Goal: Use online tool/utility: Utilize a website feature to perform a specific function

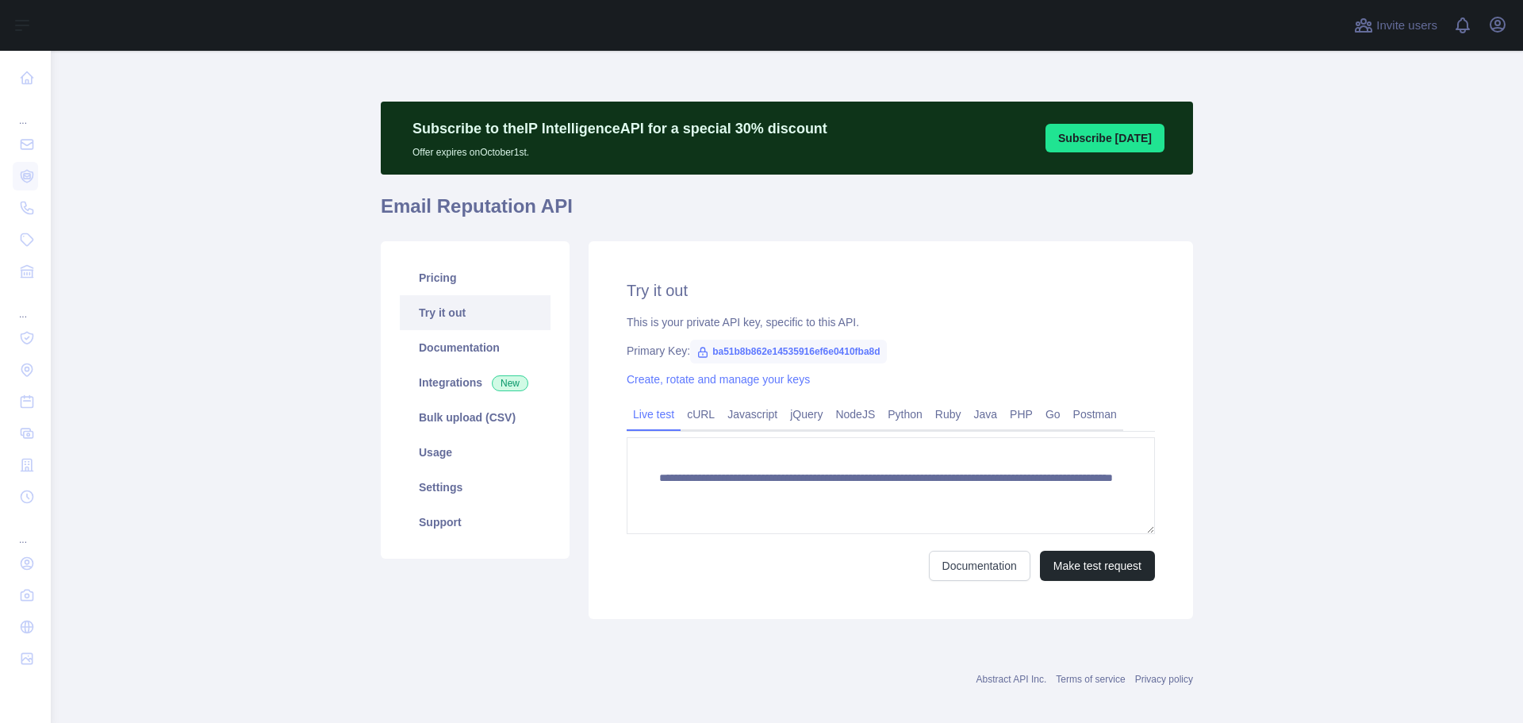
click at [674, 326] on div "This is your private API key, specific to this API." at bounding box center [891, 322] width 528 height 16
click at [816, 324] on div "This is your private API key, specific to this API." at bounding box center [891, 322] width 528 height 16
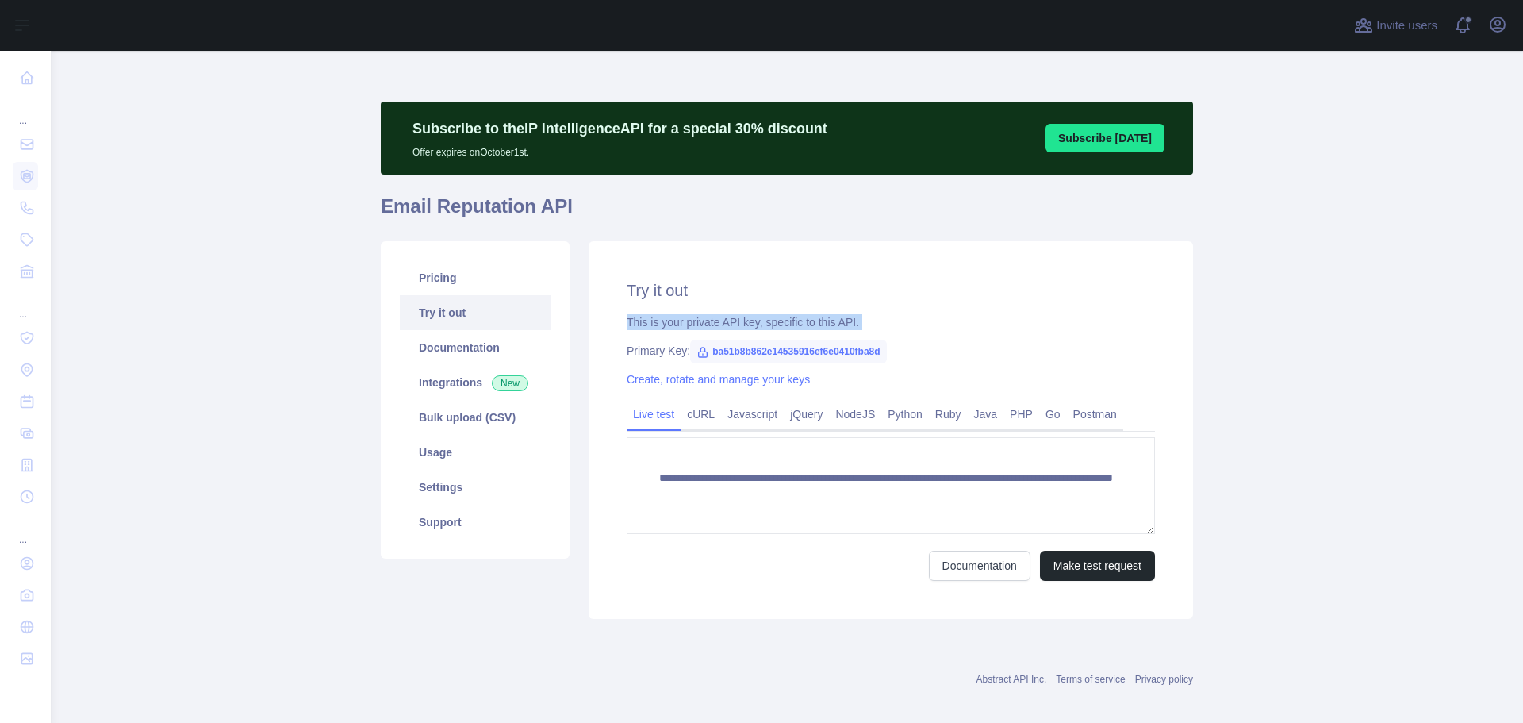
click at [816, 324] on div "This is your private API key, specific to this API." at bounding box center [891, 322] width 528 height 16
click at [910, 420] on link "Python" at bounding box center [905, 413] width 48 height 25
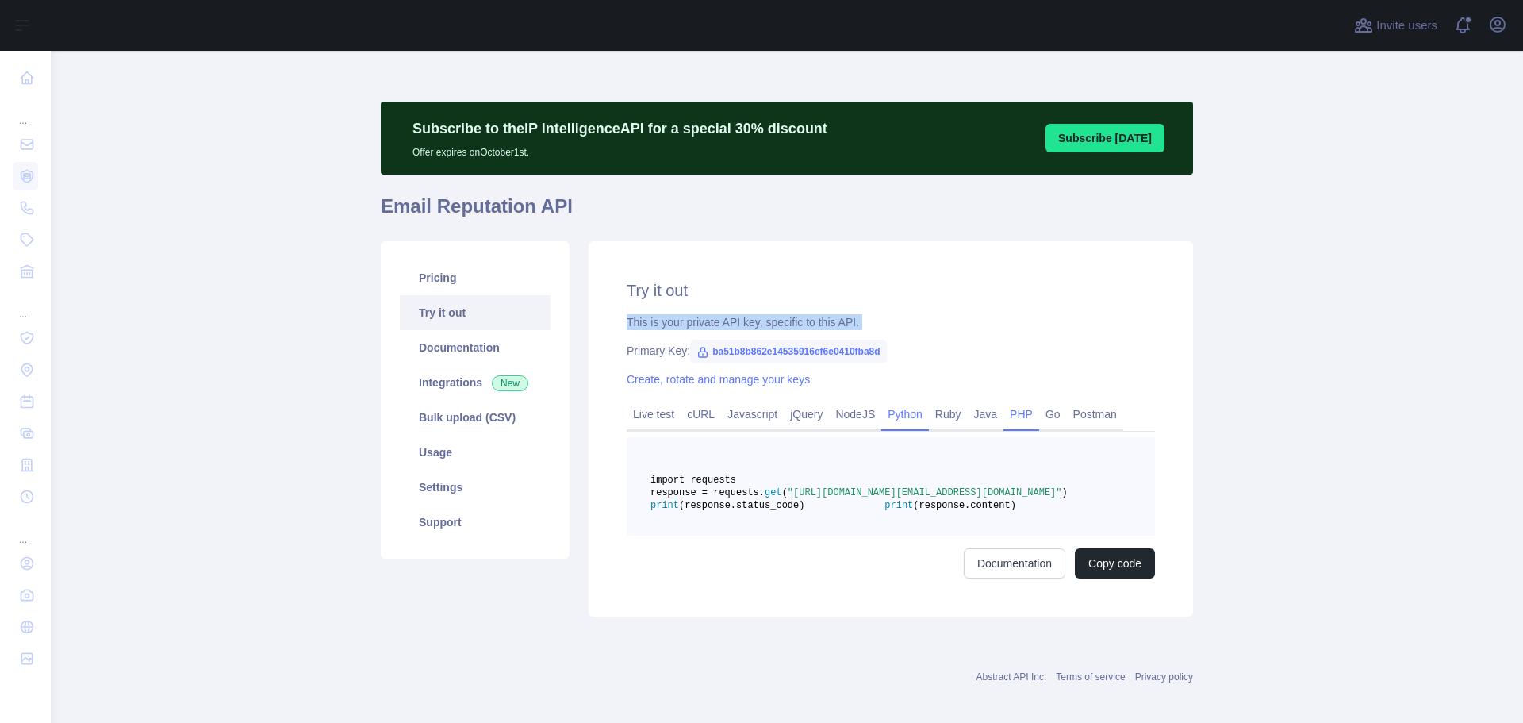
click at [1012, 417] on link "PHP" at bounding box center [1022, 413] width 36 height 25
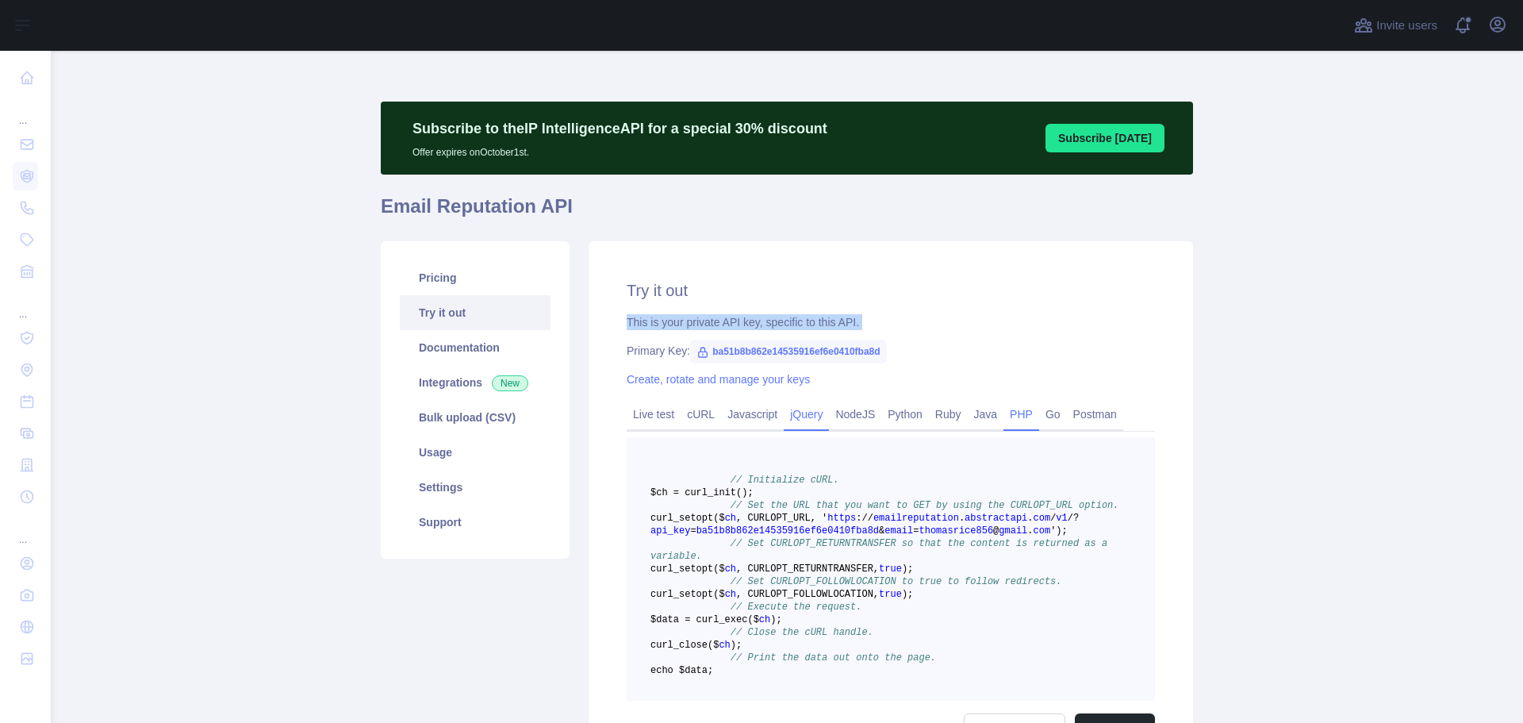
click at [798, 419] on link "jQuery" at bounding box center [806, 413] width 45 height 25
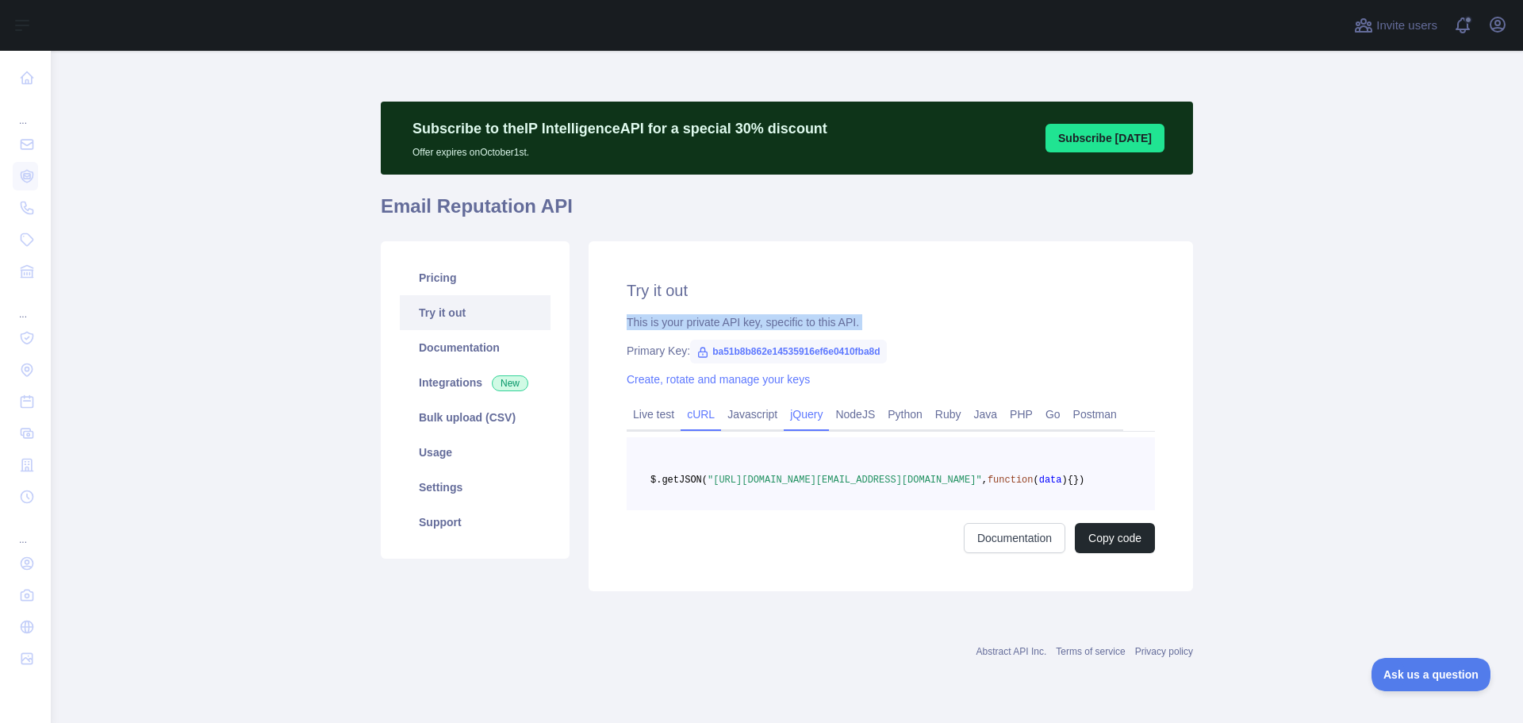
click at [691, 417] on link "cURL" at bounding box center [701, 413] width 40 height 25
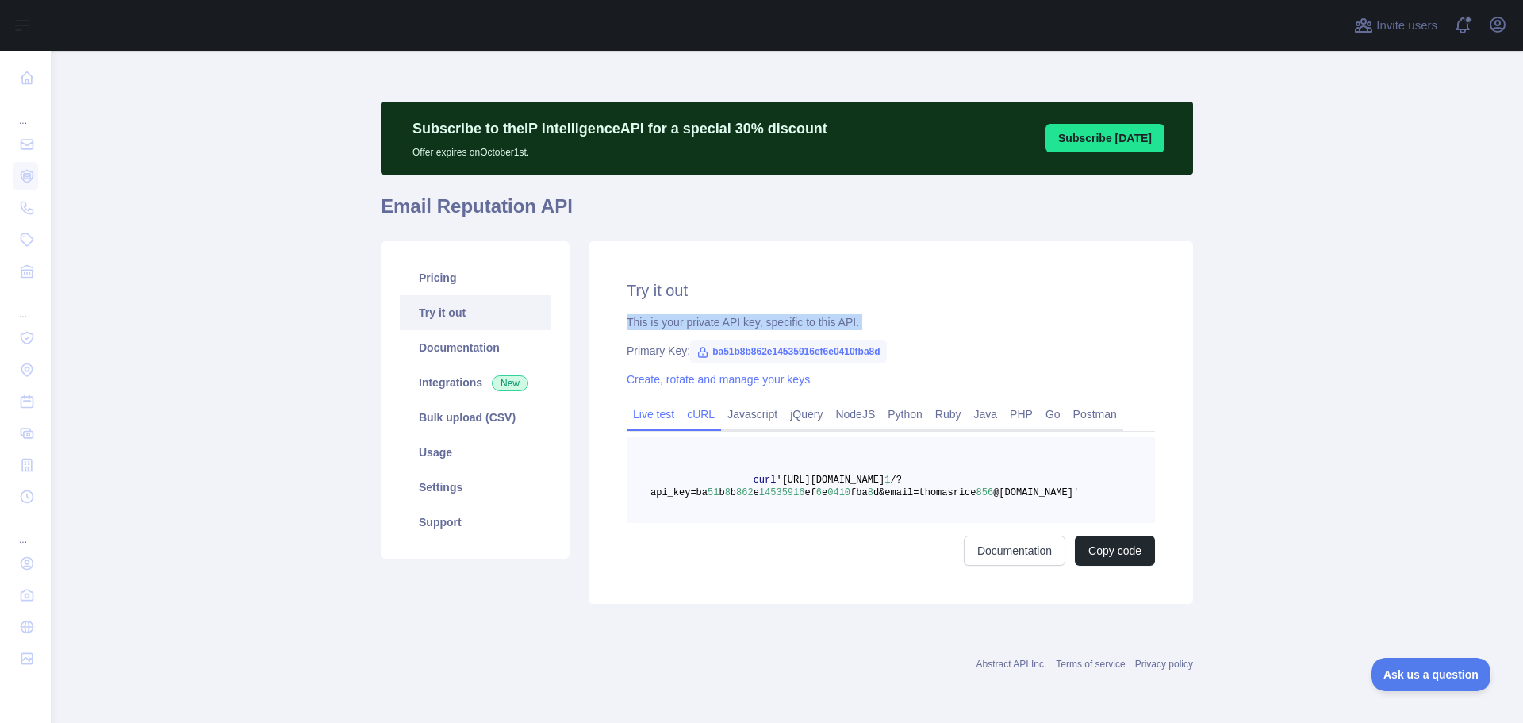
click at [665, 423] on link "Live test" at bounding box center [654, 413] width 54 height 25
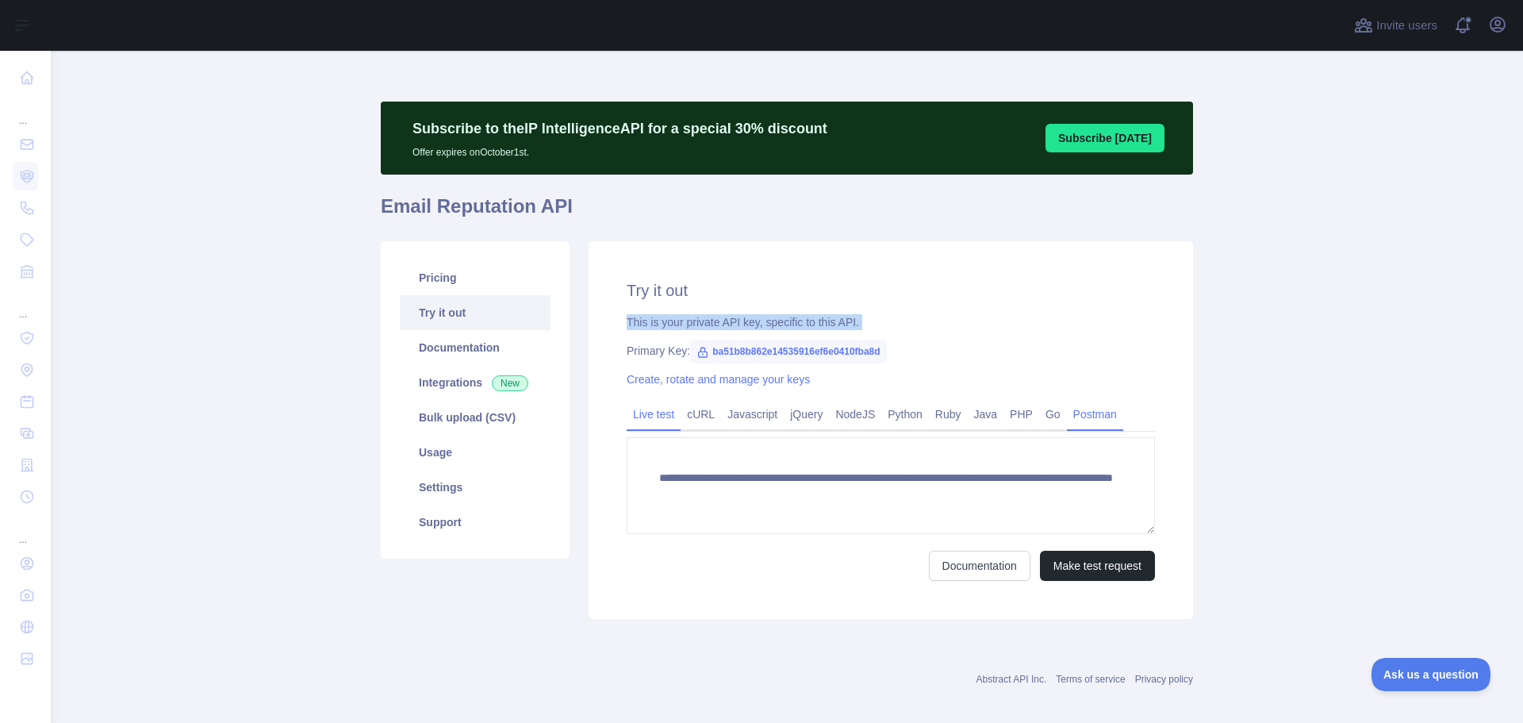
click at [1067, 420] on link "Postman" at bounding box center [1095, 413] width 56 height 25
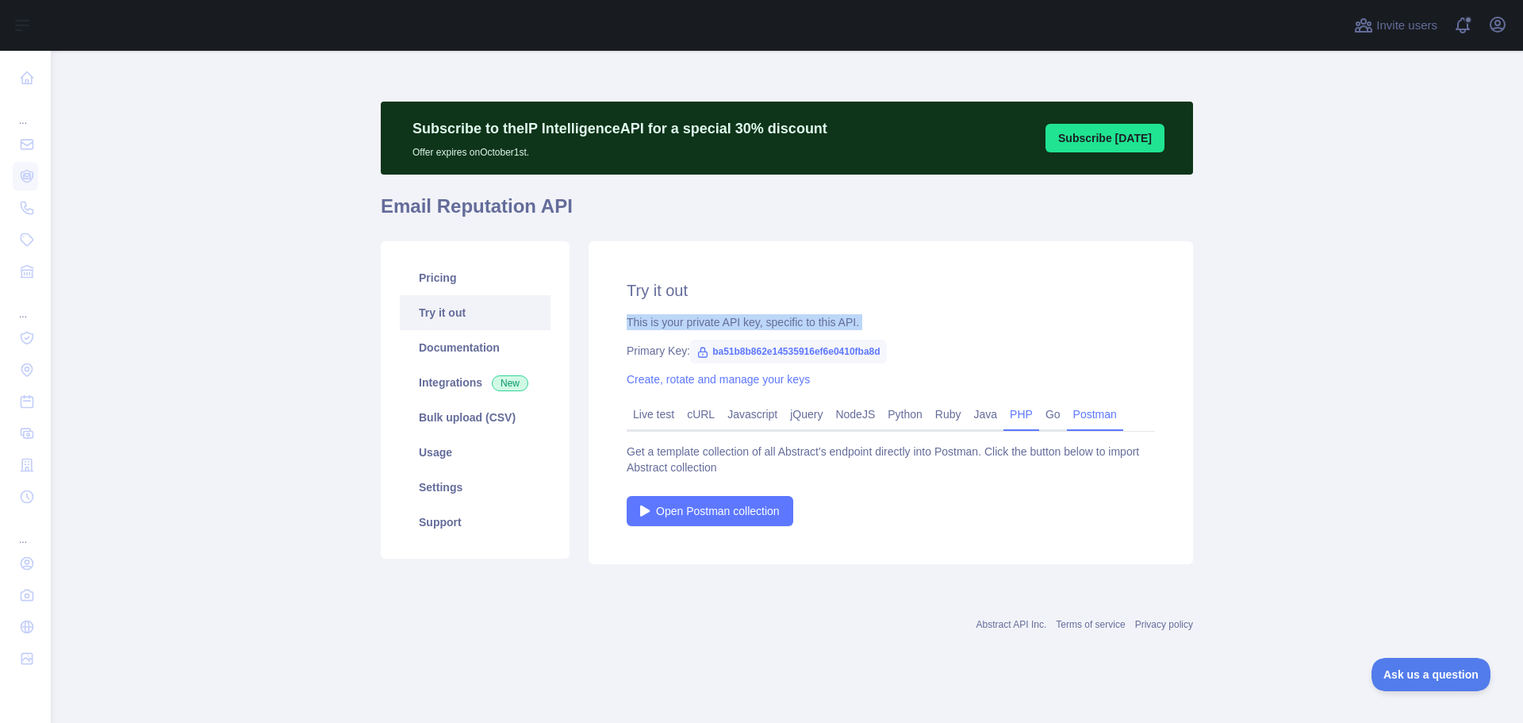
click at [1014, 419] on link "PHP" at bounding box center [1022, 413] width 36 height 25
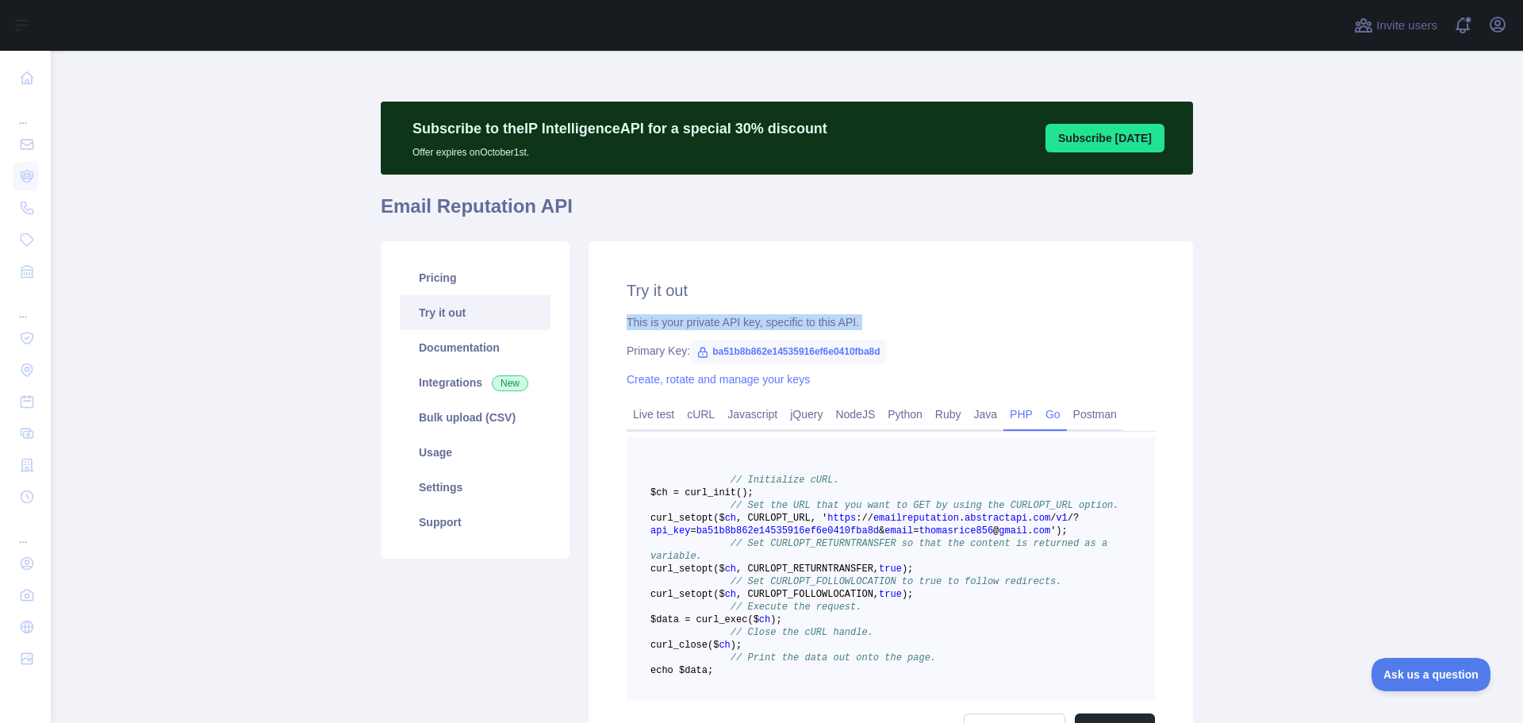
click at [1039, 418] on link "Go" at bounding box center [1053, 413] width 28 height 25
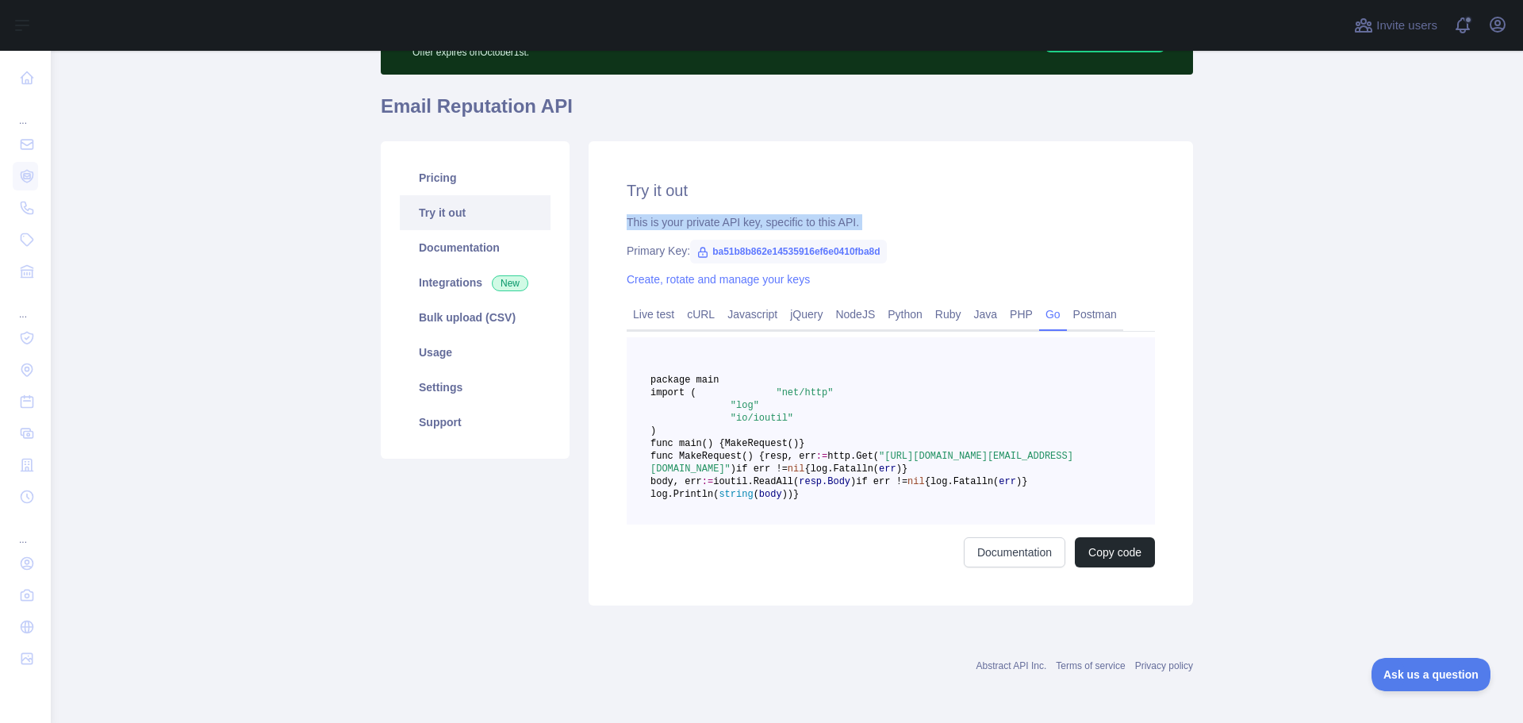
scroll to position [200, 0]
click at [723, 301] on link "Javascript" at bounding box center [752, 313] width 63 height 25
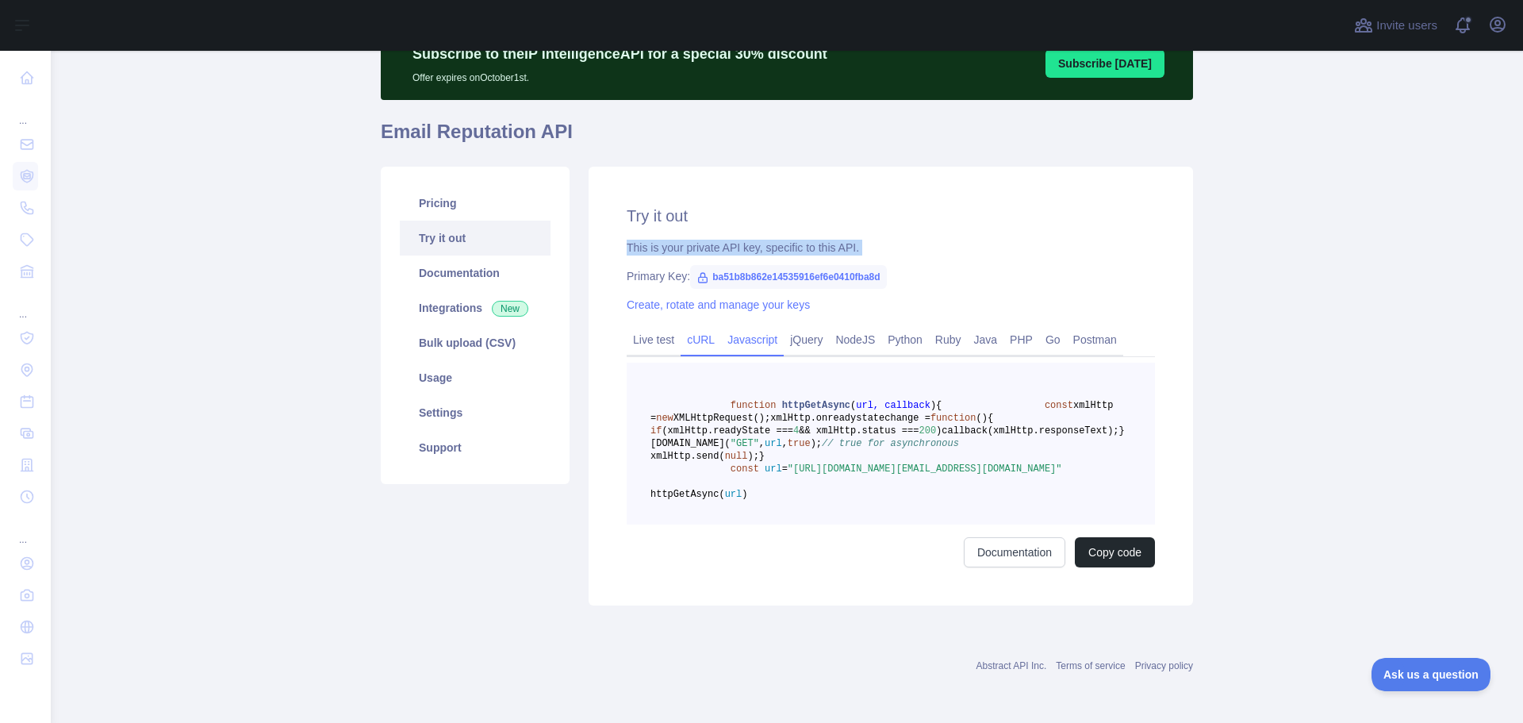
click at [689, 327] on link "cURL" at bounding box center [701, 339] width 40 height 25
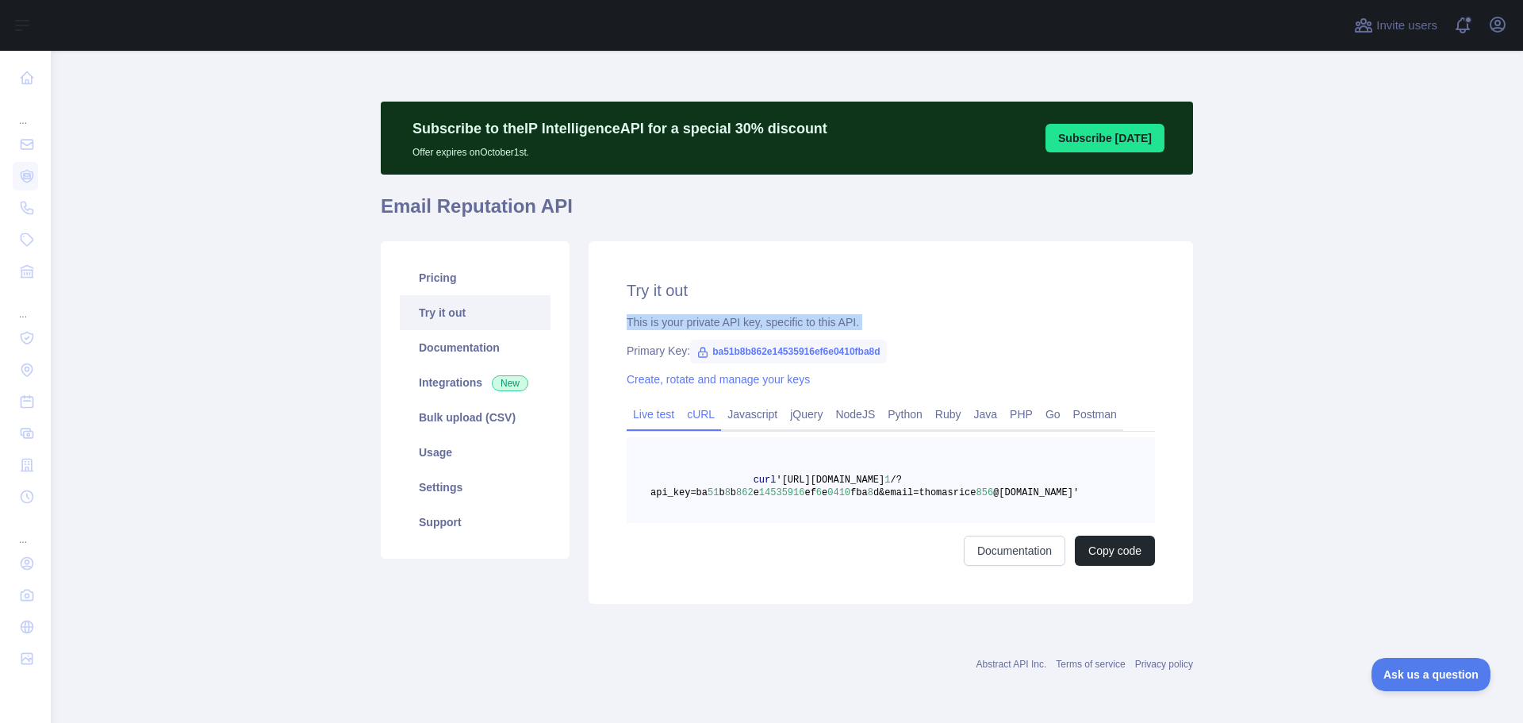
click at [656, 417] on link "Live test" at bounding box center [654, 413] width 54 height 25
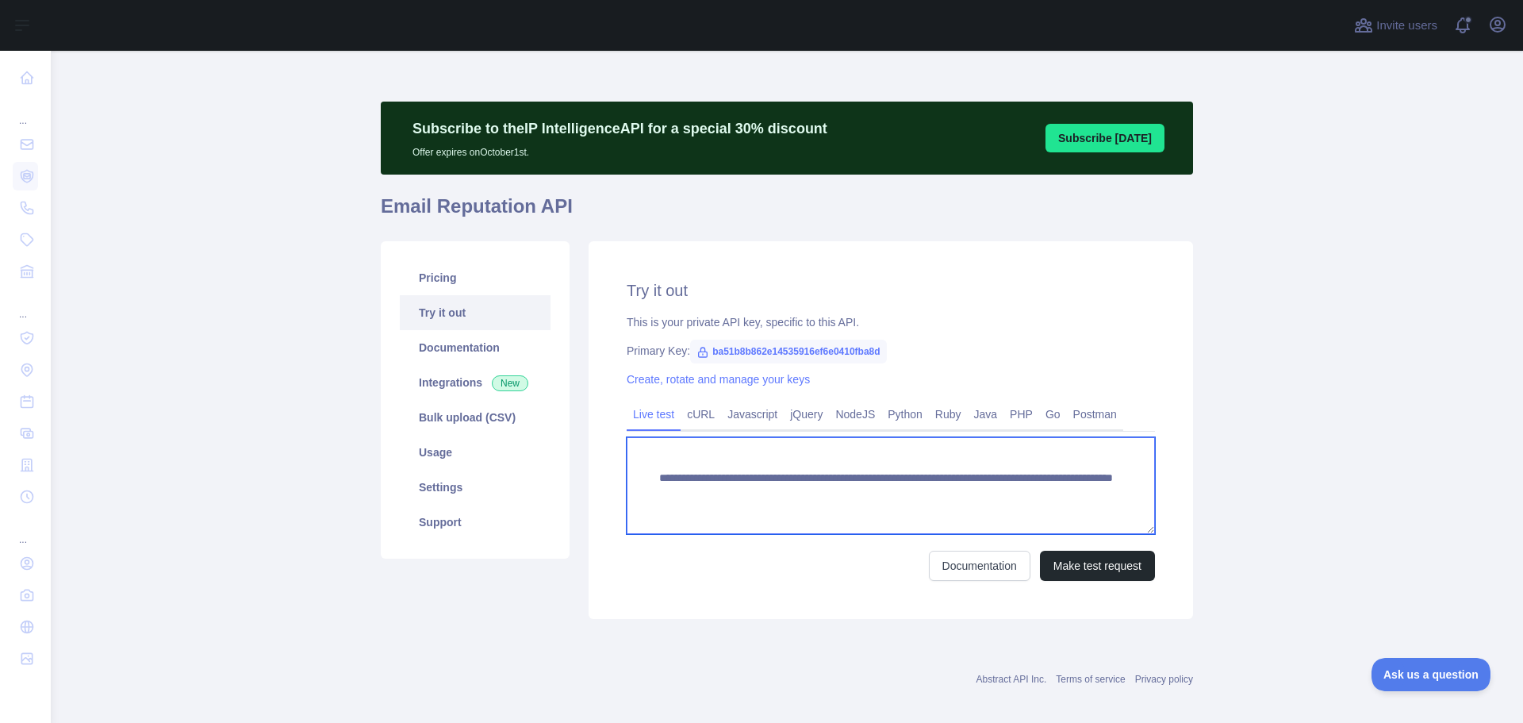
click at [825, 494] on textarea "**********" at bounding box center [891, 485] width 528 height 97
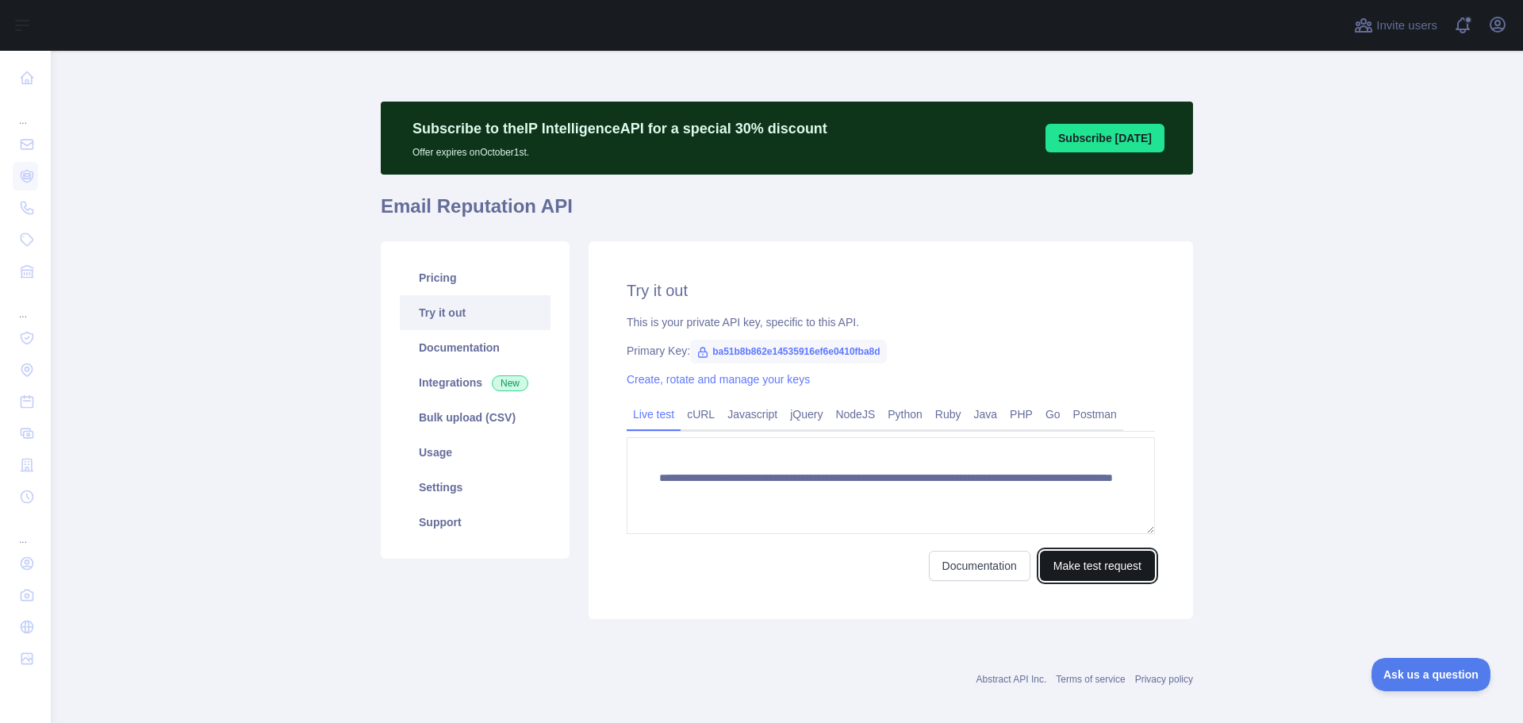
click at [1075, 567] on button "Make test request" at bounding box center [1097, 566] width 115 height 30
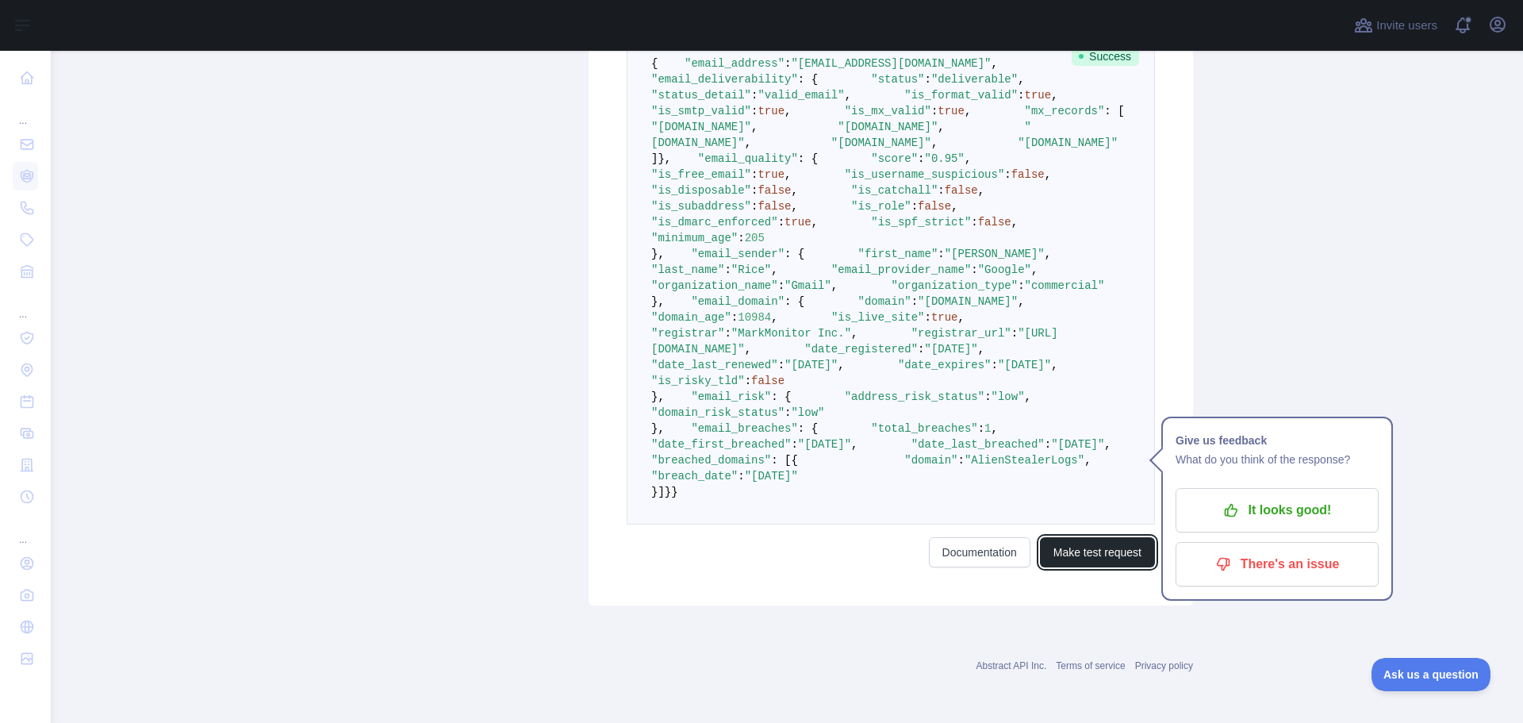
scroll to position [885, 0]
click at [815, 327] on span ""[URL][DOMAIN_NAME]"" at bounding box center [854, 341] width 407 height 29
drag, startPoint x: 815, startPoint y: 318, endPoint x: 937, endPoint y: 327, distance: 122.5
click at [937, 327] on span ""[URL][DOMAIN_NAME]"" at bounding box center [854, 341] width 407 height 29
click at [992, 403] on span ""low"" at bounding box center [1008, 396] width 33 height 13
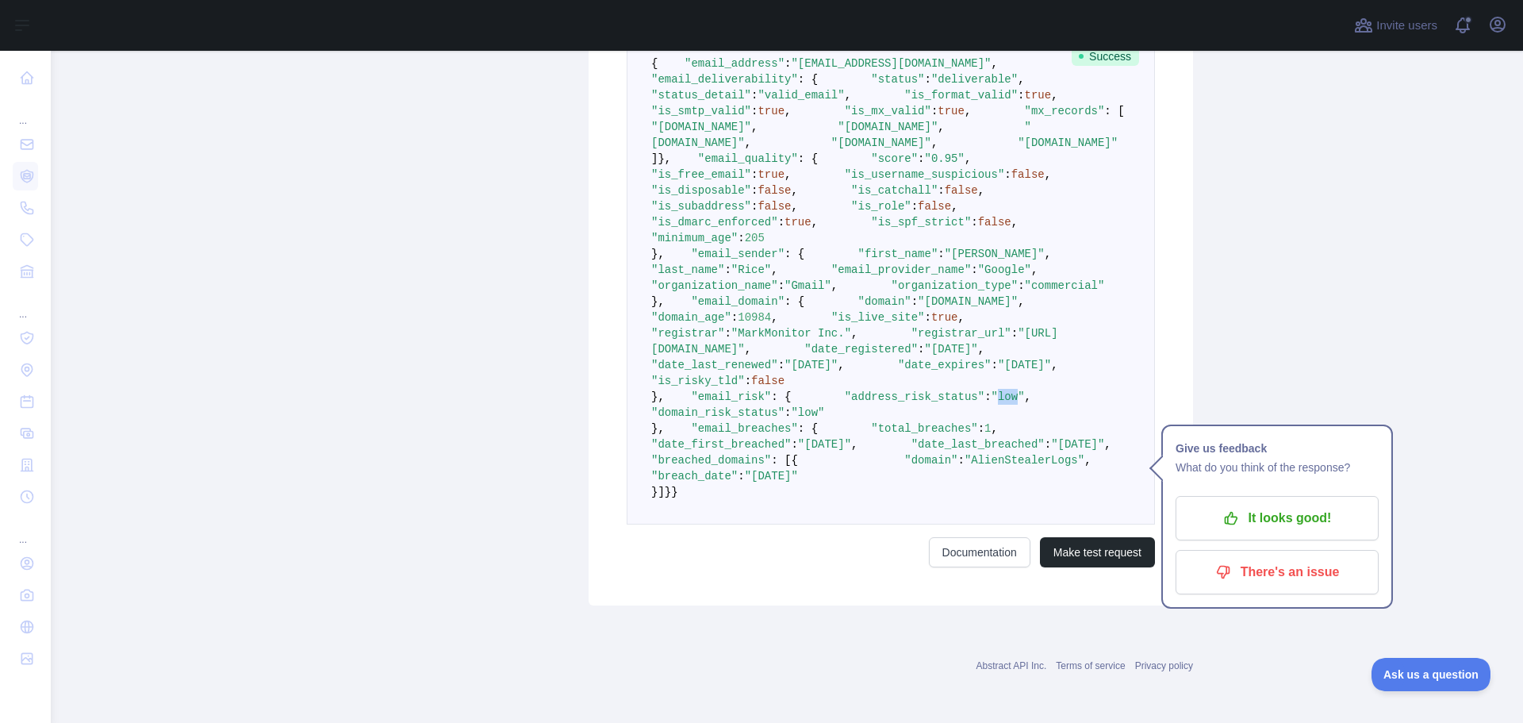
click at [992, 403] on span ""low"" at bounding box center [1008, 396] width 33 height 13
click at [768, 419] on span ""domain_risk_status"" at bounding box center [717, 412] width 133 height 13
click at [1051, 451] on span ""[DATE]"" at bounding box center [1077, 444] width 53 height 13
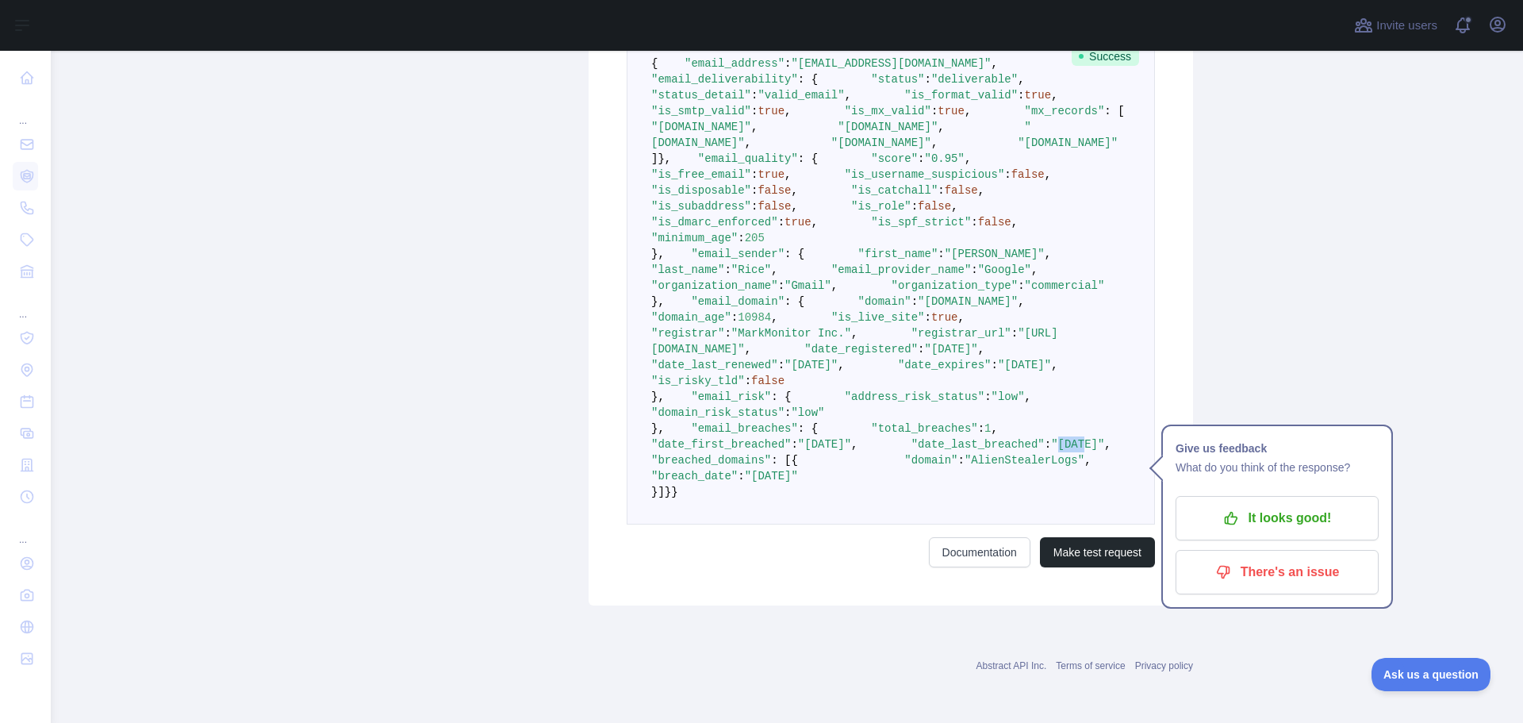
drag, startPoint x: 835, startPoint y: 524, endPoint x: 827, endPoint y: 503, distance: 22.1
click at [827, 503] on pre "{ "email_address" : "[EMAIL_ADDRESS][DOMAIN_NAME]" , "email_deliverability" : {…" at bounding box center [891, 277] width 528 height 493
click at [785, 419] on span ""domain_risk_status"" at bounding box center [717, 412] width 133 height 13
drag, startPoint x: 796, startPoint y: 448, endPoint x: 775, endPoint y: 569, distance: 122.3
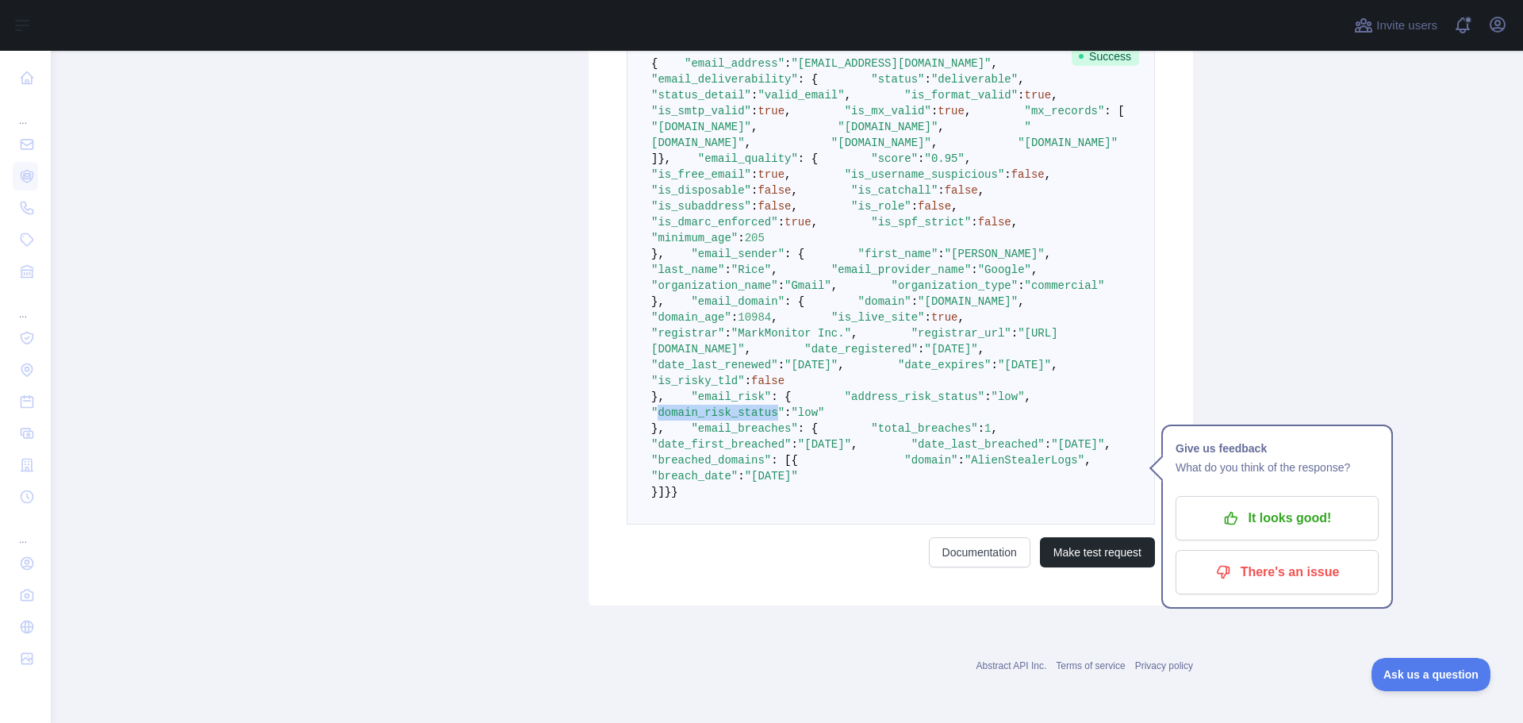
click at [804, 524] on pre "{ "email_address" : "[EMAIL_ADDRESS][DOMAIN_NAME]" , "email_deliverability" : {…" at bounding box center [891, 277] width 528 height 493
click at [775, 524] on pre "{ "email_address" : "[EMAIL_ADDRESS][DOMAIN_NAME]" , "email_deliverability" : {…" at bounding box center [891, 277] width 528 height 493
click at [904, 467] on span ""domain"" at bounding box center [930, 460] width 53 height 13
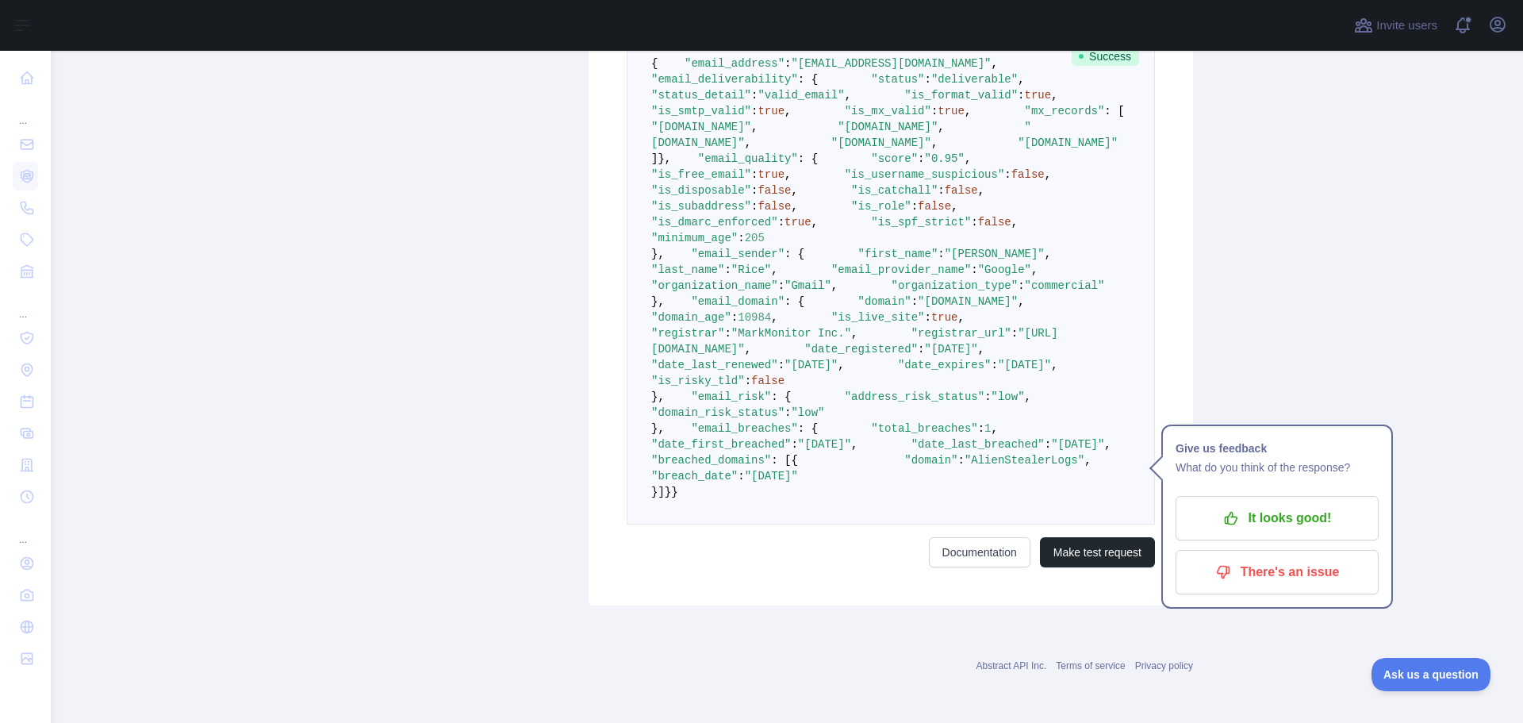
click at [835, 451] on span ""[DATE]"" at bounding box center [824, 444] width 53 height 13
click at [797, 451] on span ":" at bounding box center [794, 444] width 6 height 13
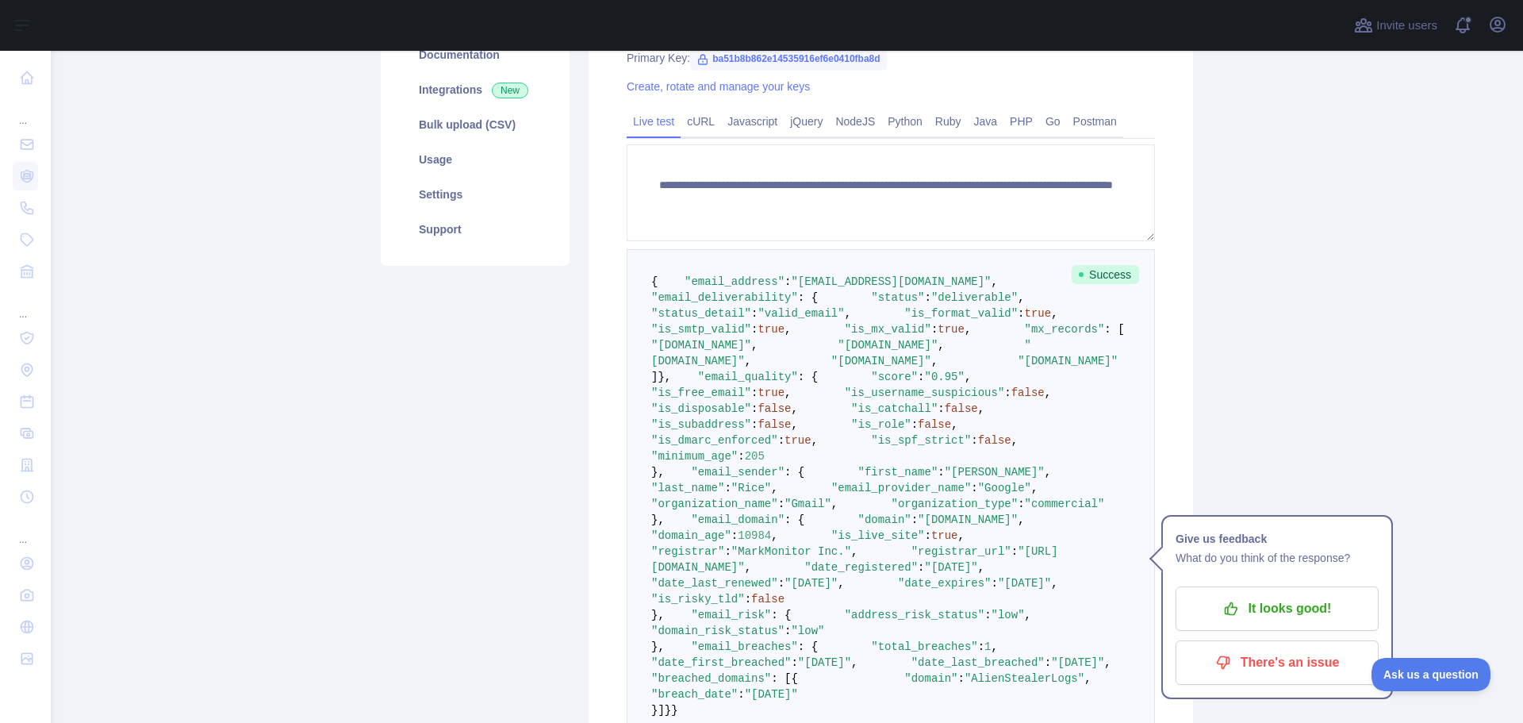
scroll to position [208, 0]
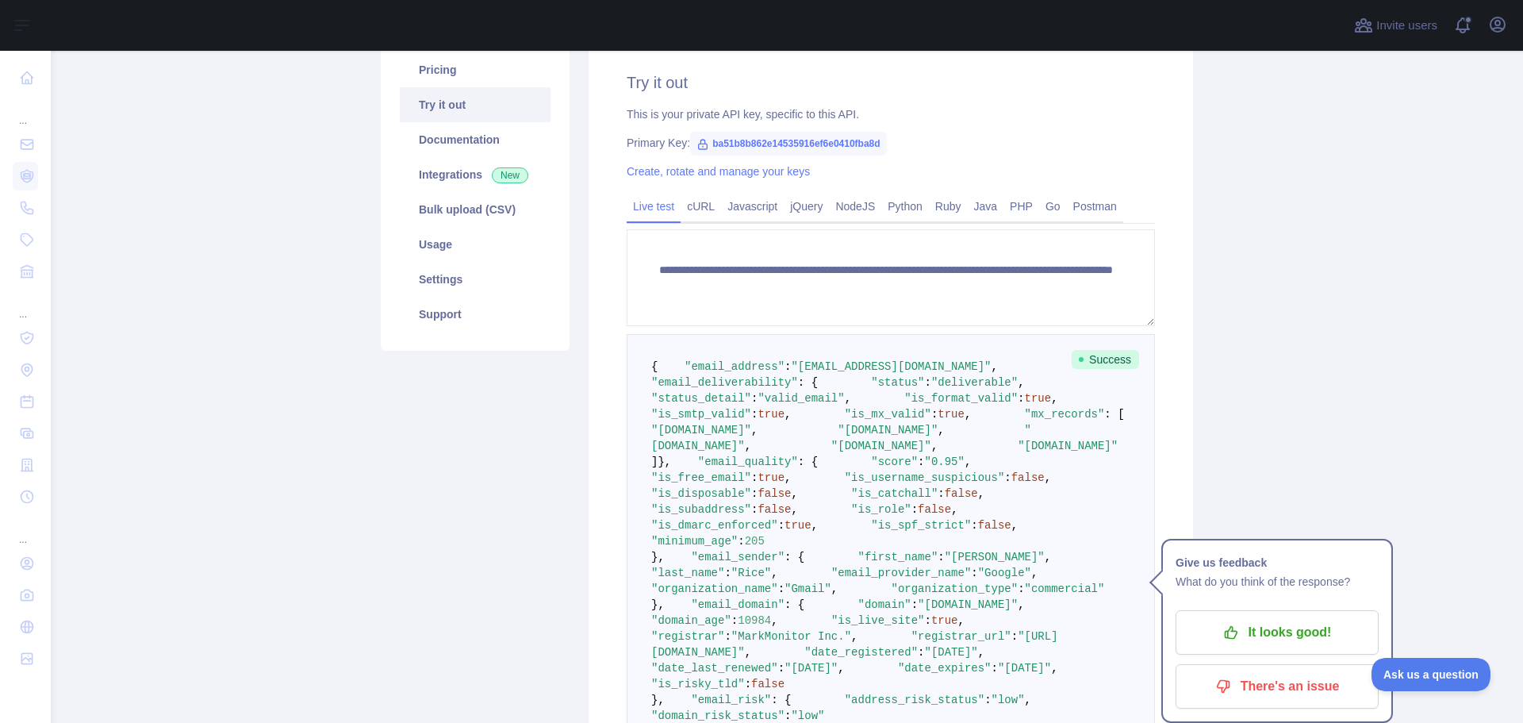
click at [739, 453] on pre "{ "email_address" : "[EMAIL_ADDRESS][DOMAIN_NAME]" , "email_deliverability" : {…" at bounding box center [891, 580] width 528 height 493
click at [845, 420] on span ""is_mx_valid"" at bounding box center [888, 414] width 86 height 13
click at [738, 500] on pre "{ "email_address" : "[EMAIL_ADDRESS][DOMAIN_NAME]" , "email_deliverability" : {…" at bounding box center [891, 580] width 528 height 493
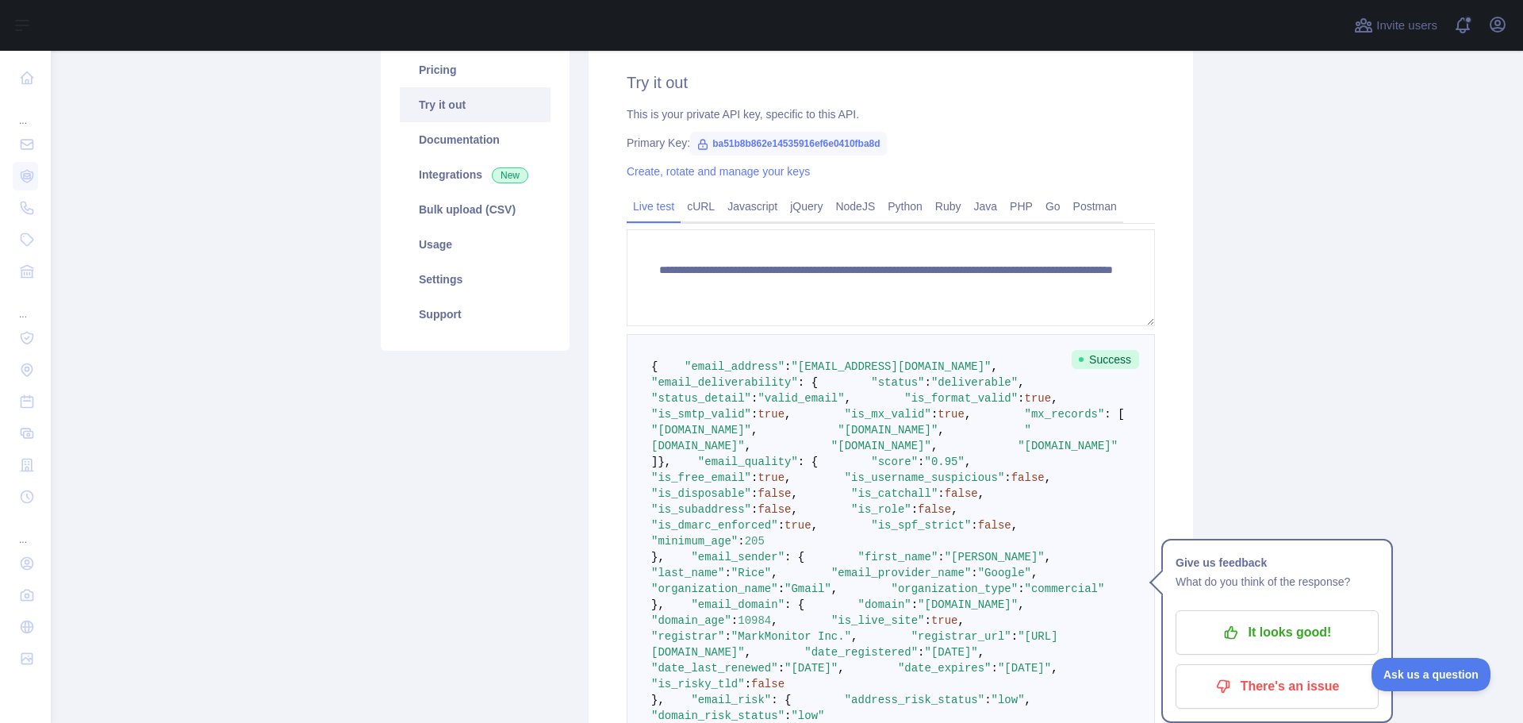
click at [1025, 420] on span ""mx_records"" at bounding box center [1065, 414] width 80 height 13
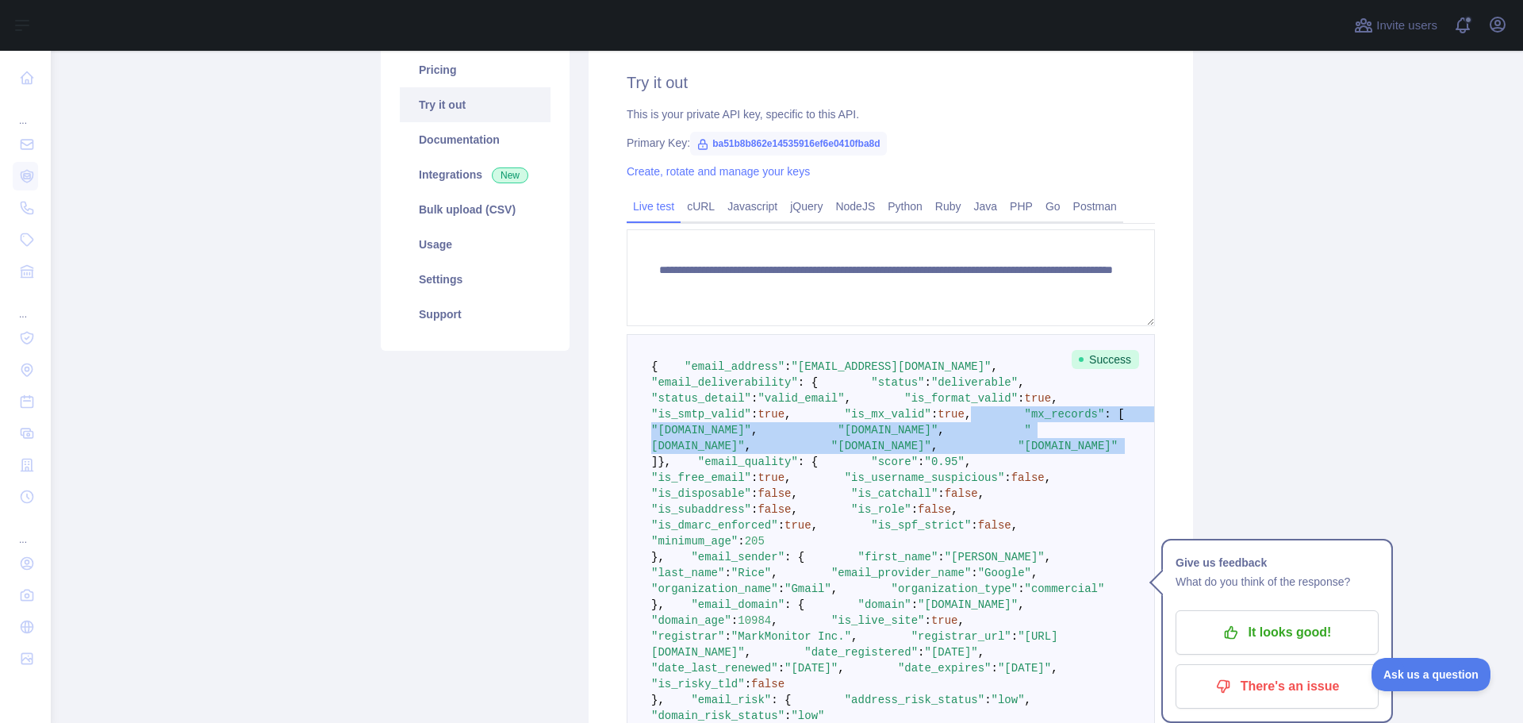
drag, startPoint x: 730, startPoint y: 497, endPoint x: 740, endPoint y: 570, distance: 74.5
click at [740, 570] on code "{ "email_address" : "[EMAIL_ADDRESS][DOMAIN_NAME]" , "email_deliverability" : {…" at bounding box center [927, 580] width 553 height 441
click at [1018, 452] on span ""[DOMAIN_NAME]"" at bounding box center [1068, 446] width 100 height 13
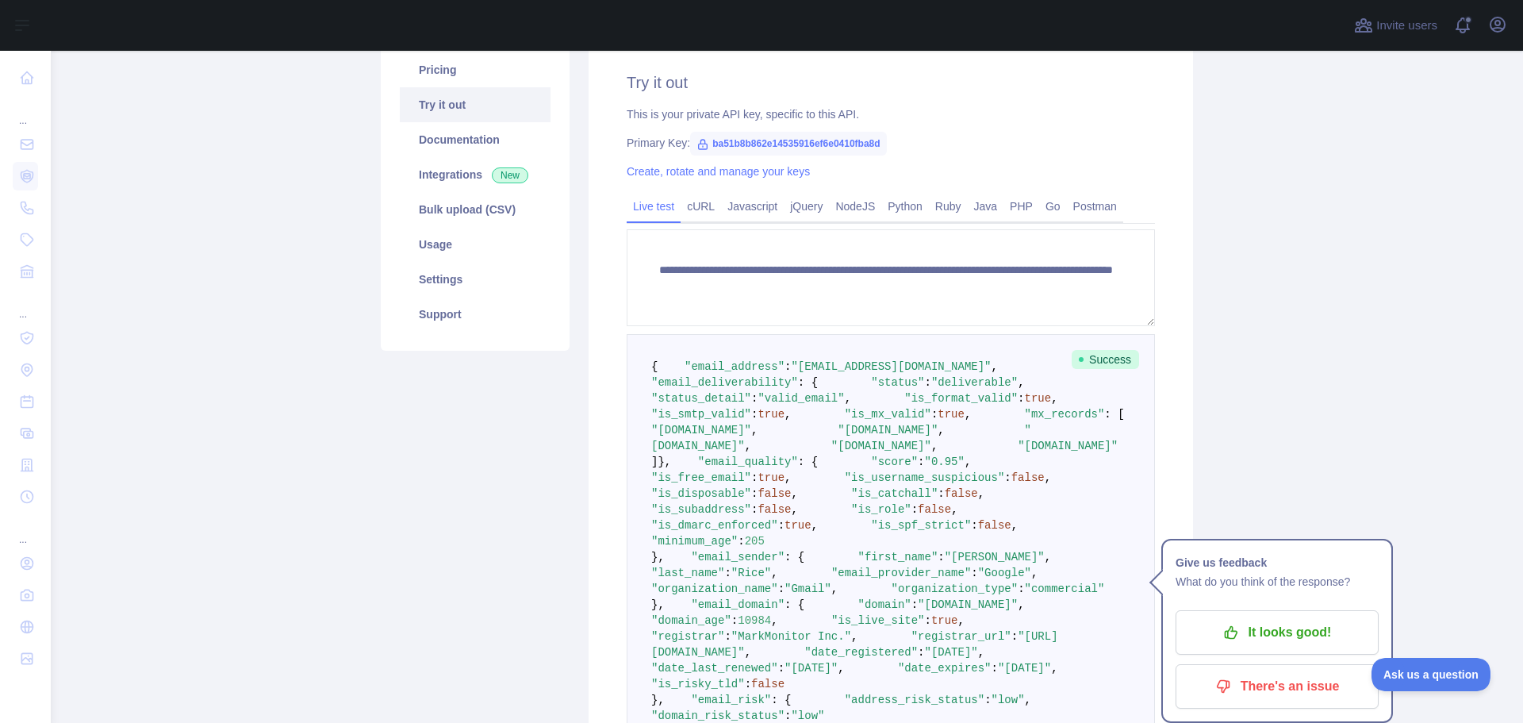
click at [724, 389] on span ""email_deliverability"" at bounding box center [724, 382] width 147 height 13
click at [931, 389] on span ""deliverable"" at bounding box center [974, 382] width 86 height 13
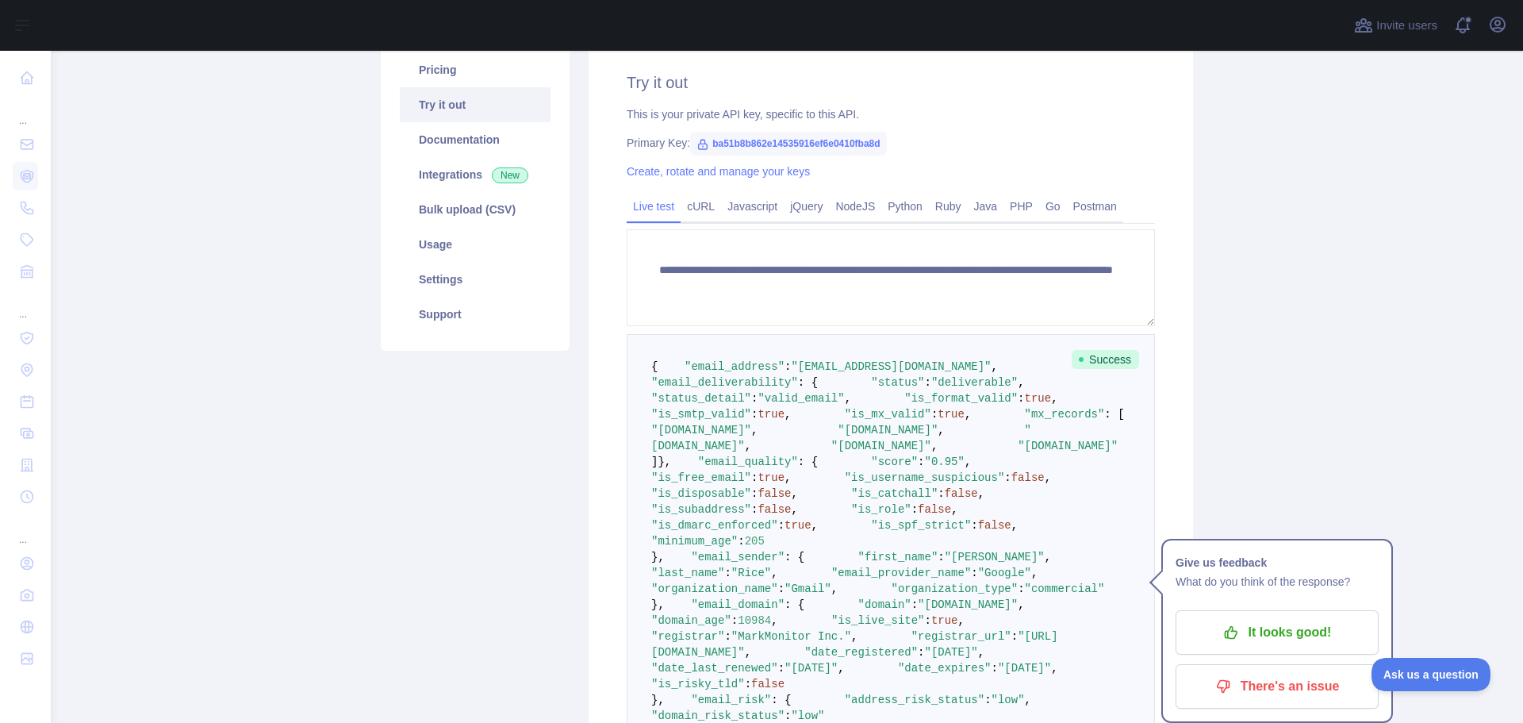
click at [871, 389] on span ""status"" at bounding box center [897, 382] width 53 height 13
click at [931, 389] on span ""deliverable"" at bounding box center [974, 382] width 86 height 13
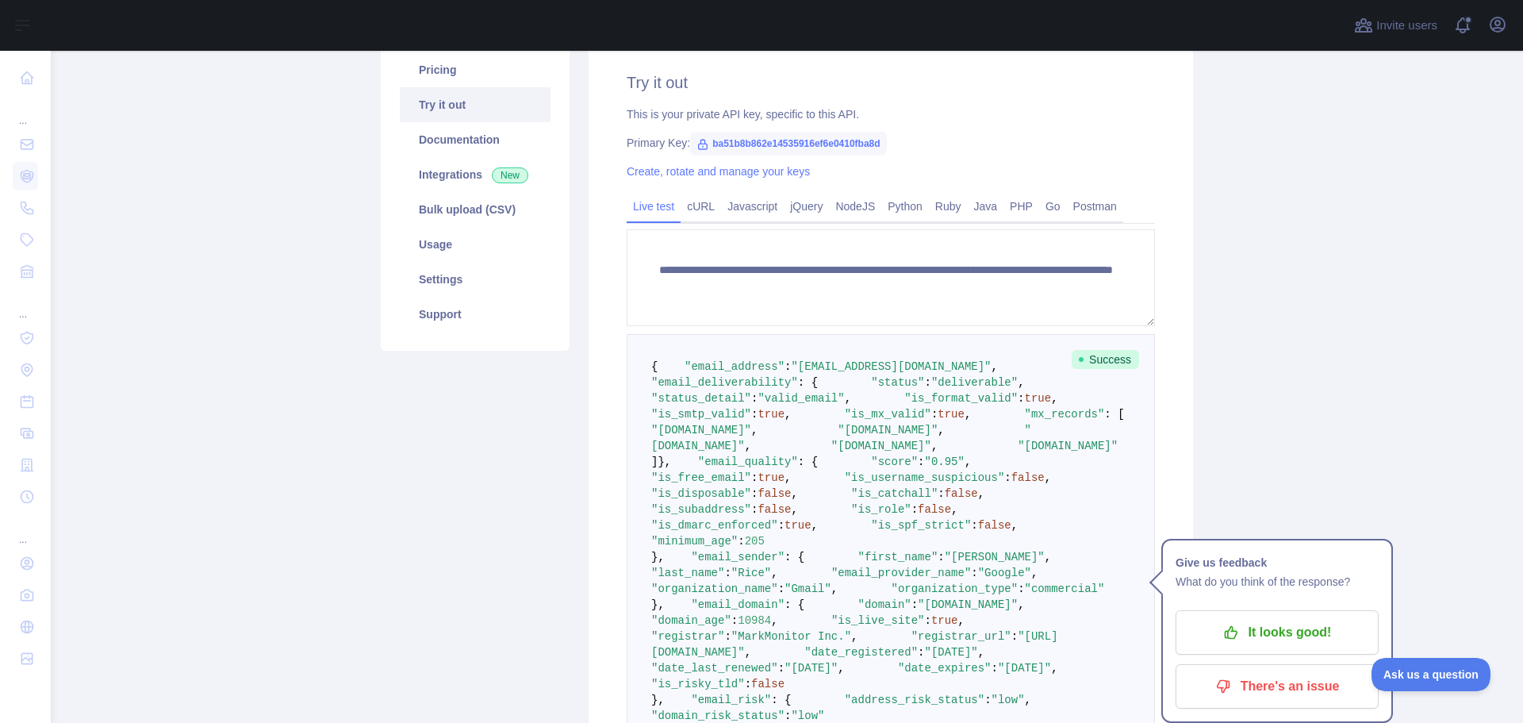
click at [904, 405] on span ""is_format_valid"" at bounding box center [960, 398] width 113 height 13
click at [758, 405] on span ":" at bounding box center [754, 398] width 6 height 13
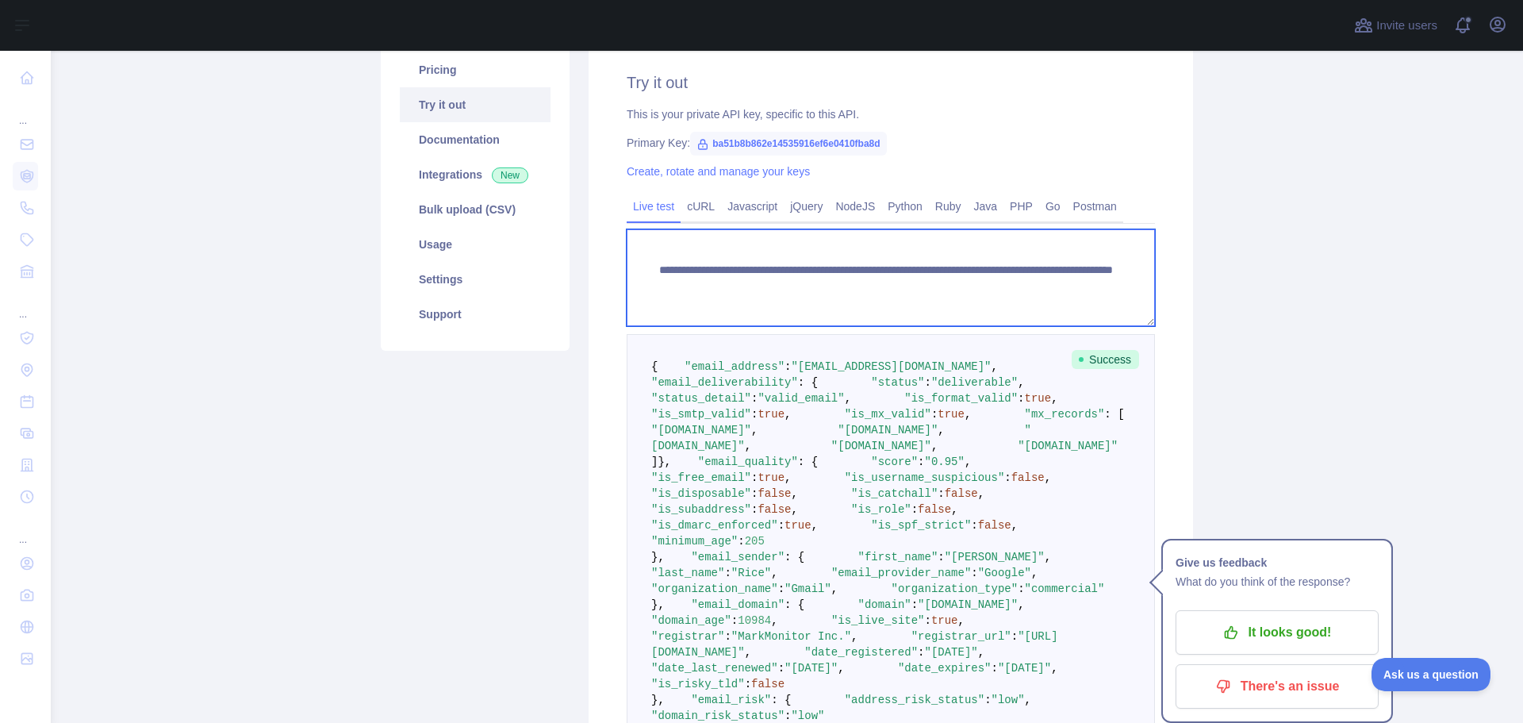
click at [716, 290] on textarea "**********" at bounding box center [891, 277] width 528 height 97
click at [812, 272] on textarea "**********" at bounding box center [891, 277] width 528 height 97
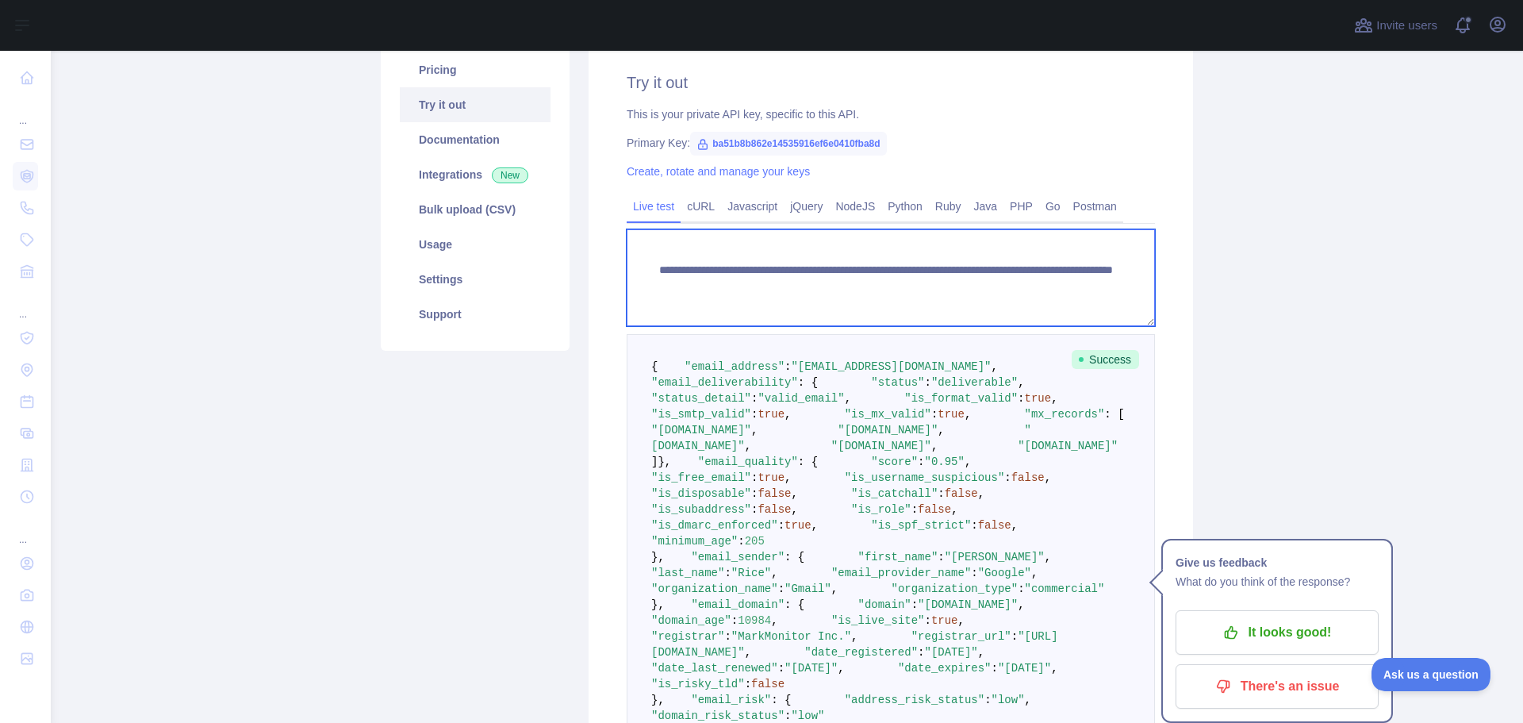
click at [812, 272] on textarea "**********" at bounding box center [891, 277] width 528 height 97
click at [763, 255] on textarea "**********" at bounding box center [891, 277] width 528 height 97
drag, startPoint x: 763, startPoint y: 255, endPoint x: 774, endPoint y: 279, distance: 26.7
click at [774, 279] on textarea "**********" at bounding box center [891, 277] width 528 height 97
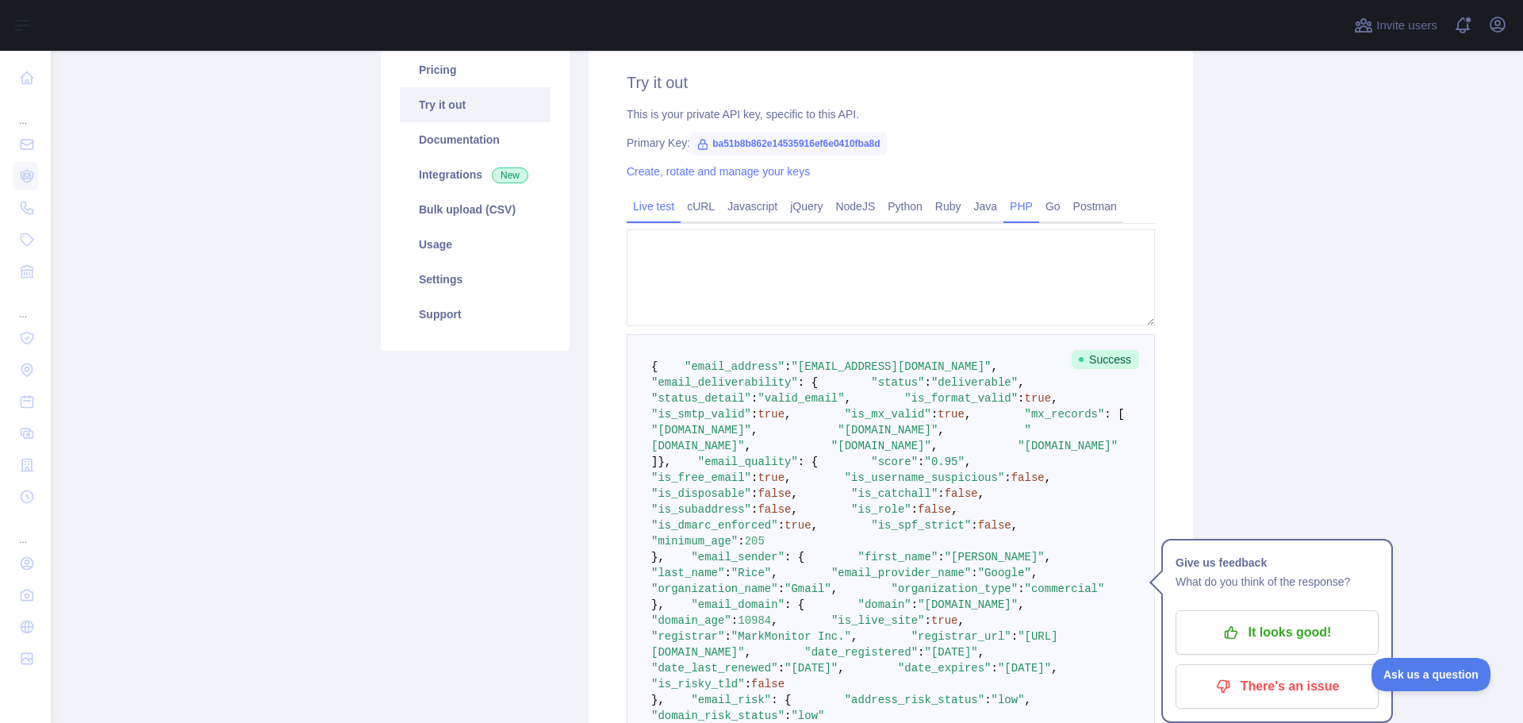
click at [1004, 213] on link "PHP" at bounding box center [1022, 206] width 36 height 25
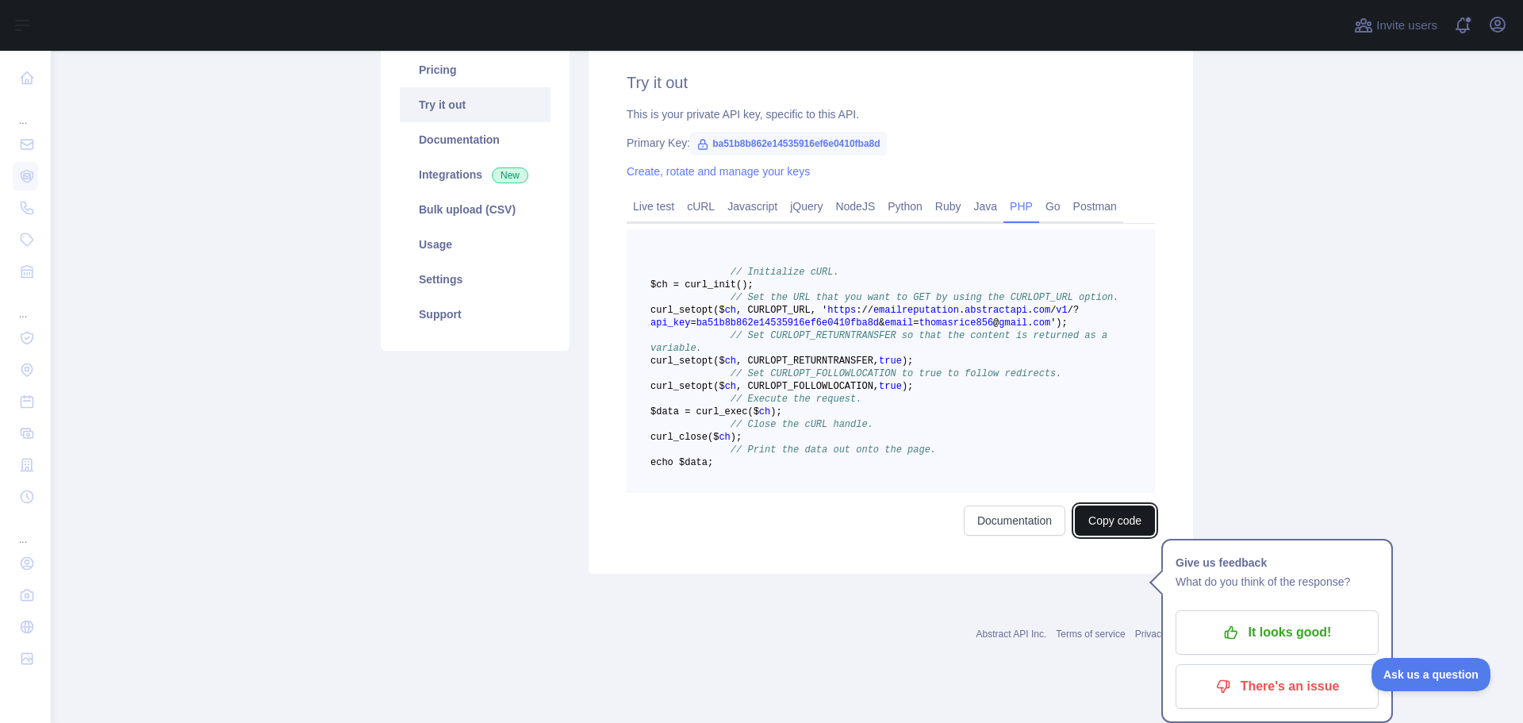
click at [1087, 536] on button "Copy code" at bounding box center [1115, 520] width 80 height 30
click at [731, 290] on pre "// Initialize cURL. $ch = curl _init() ; // Set the URL that you want to GET by…" at bounding box center [891, 360] width 528 height 263
click at [841, 280] on pre "// Initialize cURL. $ch = curl _init() ; // Set the URL that you want to GET by…" at bounding box center [891, 360] width 528 height 263
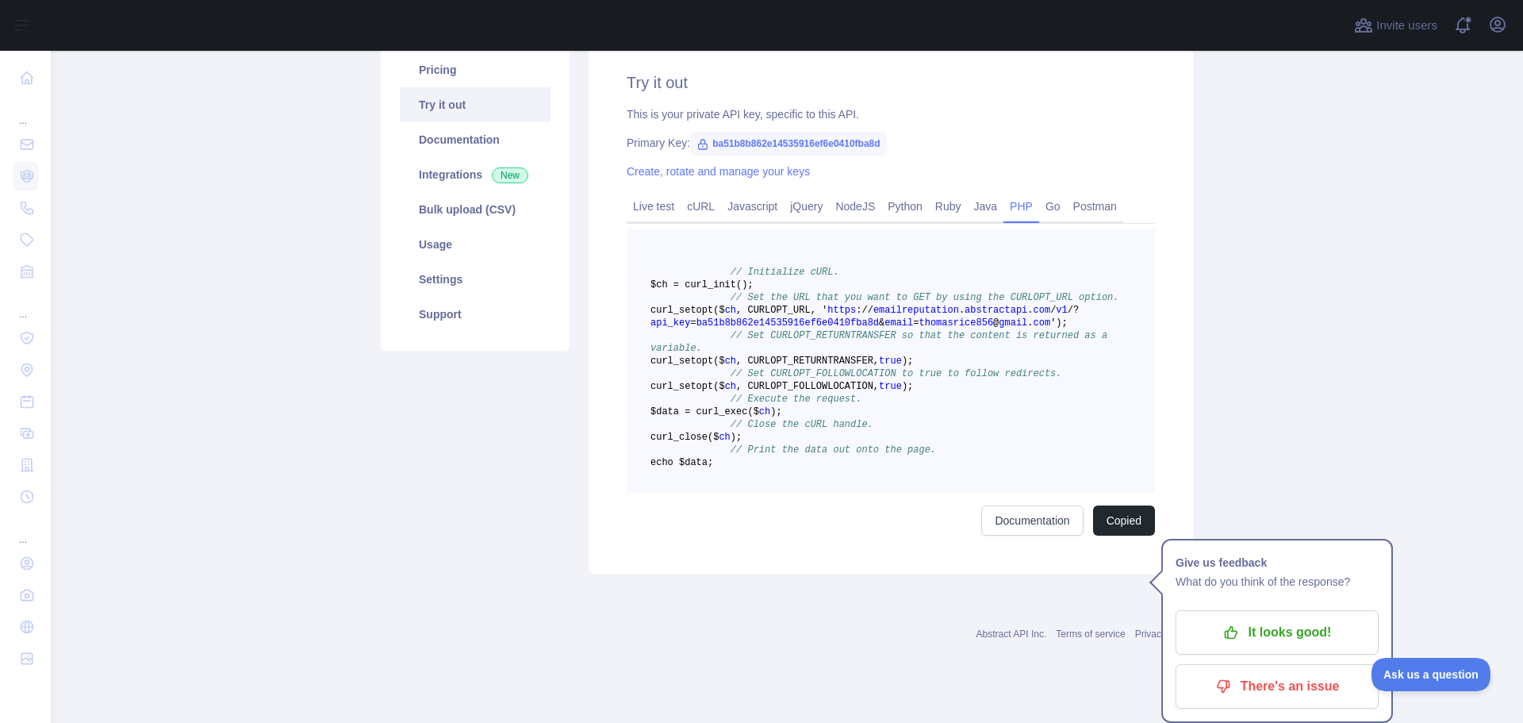
click at [827, 367] on span ", CURLOPT_RETURNTRANSFER," at bounding box center [807, 360] width 143 height 11
drag, startPoint x: 827, startPoint y: 368, endPoint x: 824, endPoint y: 397, distance: 29.6
click at [828, 388] on pre "// Initialize cURL. $ch = curl _init() ; // Set the URL that you want to GET by…" at bounding box center [891, 360] width 528 height 263
click at [657, 202] on link "Live test" at bounding box center [654, 206] width 54 height 25
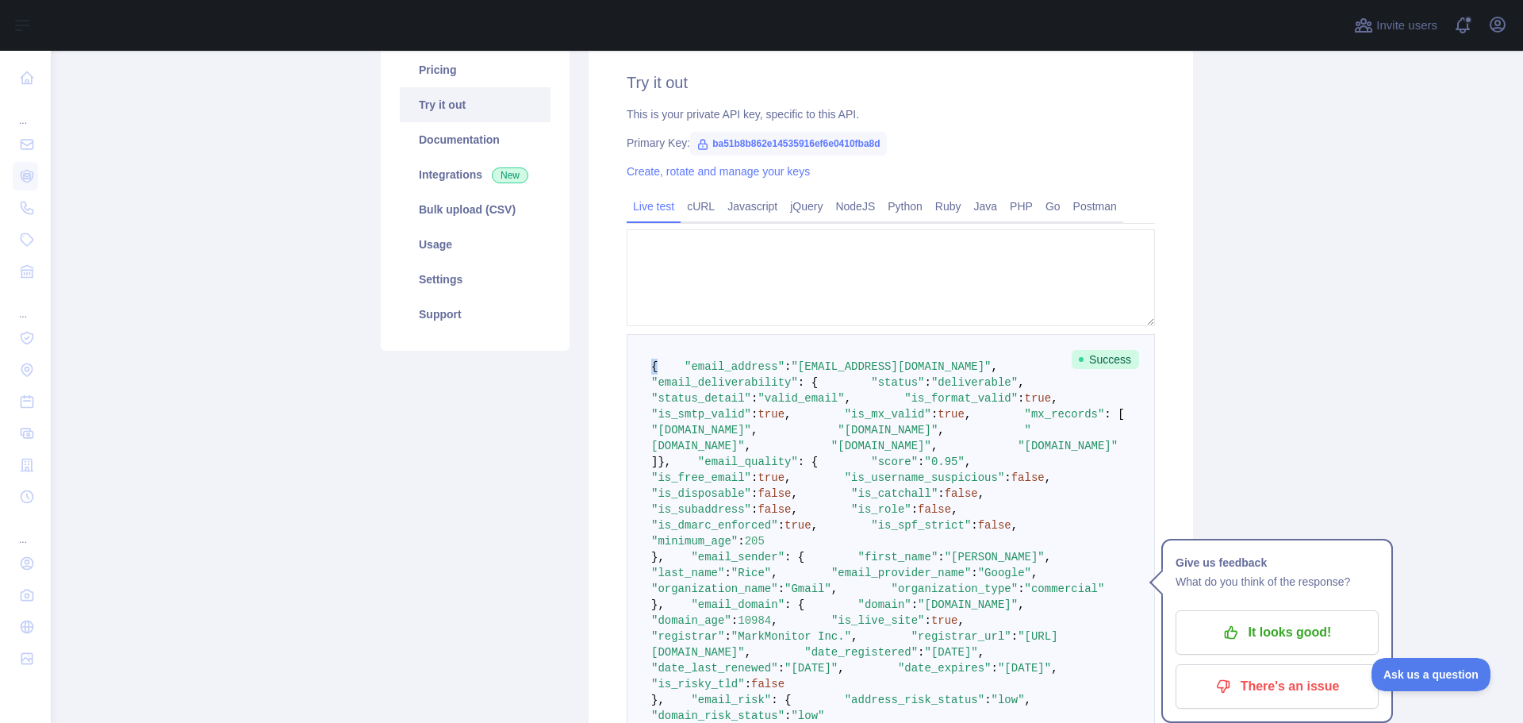
drag, startPoint x: 639, startPoint y: 363, endPoint x: 659, endPoint y: 368, distance: 21.2
click at [659, 368] on pre "{ "email_address" : "[EMAIL_ADDRESS][DOMAIN_NAME]" , "email_deliverability" : {…" at bounding box center [891, 580] width 528 height 493
click at [743, 374] on pre "{ "email_address" : "[EMAIL_ADDRESS][DOMAIN_NAME]" , "email_deliverability" : {…" at bounding box center [891, 580] width 528 height 493
click at [722, 389] on span ""email_deliverability"" at bounding box center [724, 382] width 147 height 13
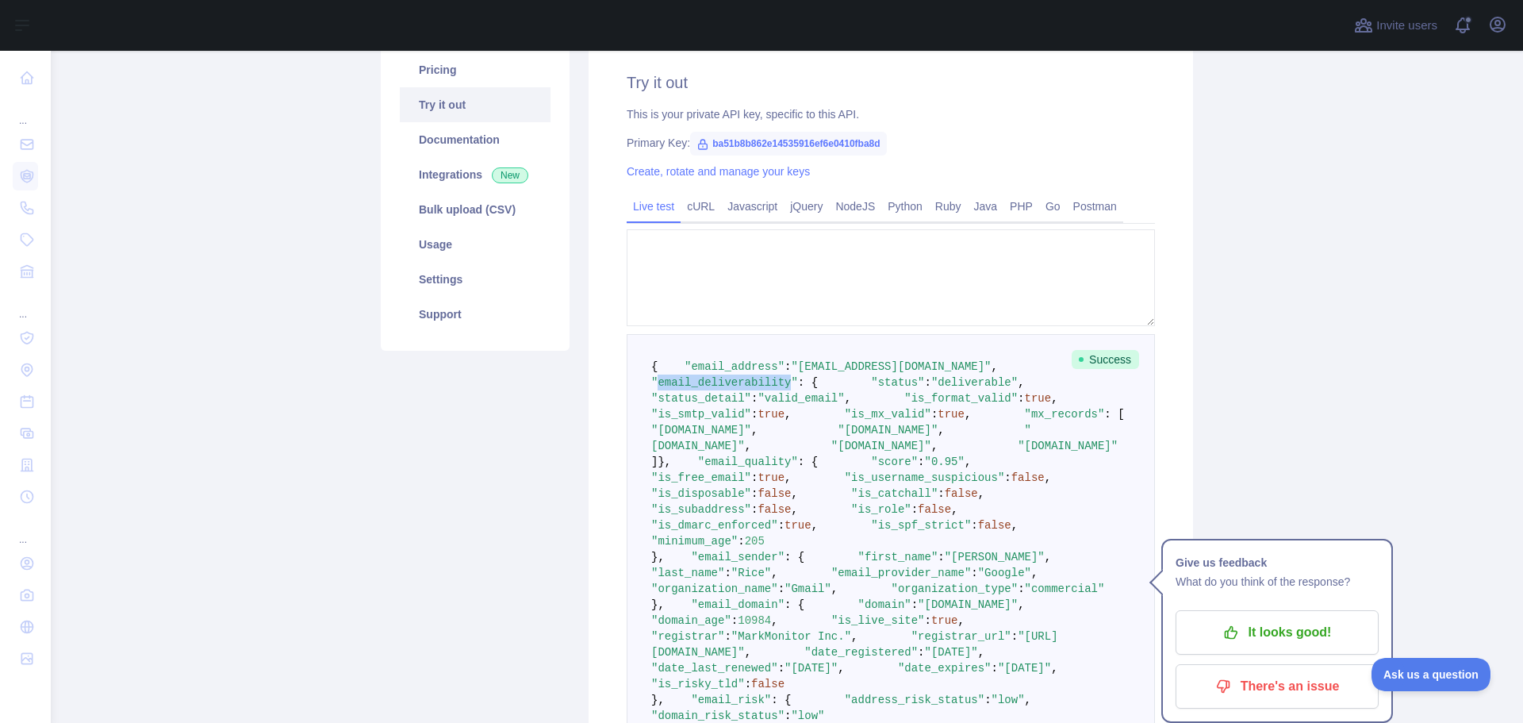
click at [722, 389] on span ""email_deliverability"" at bounding box center [724, 382] width 147 height 13
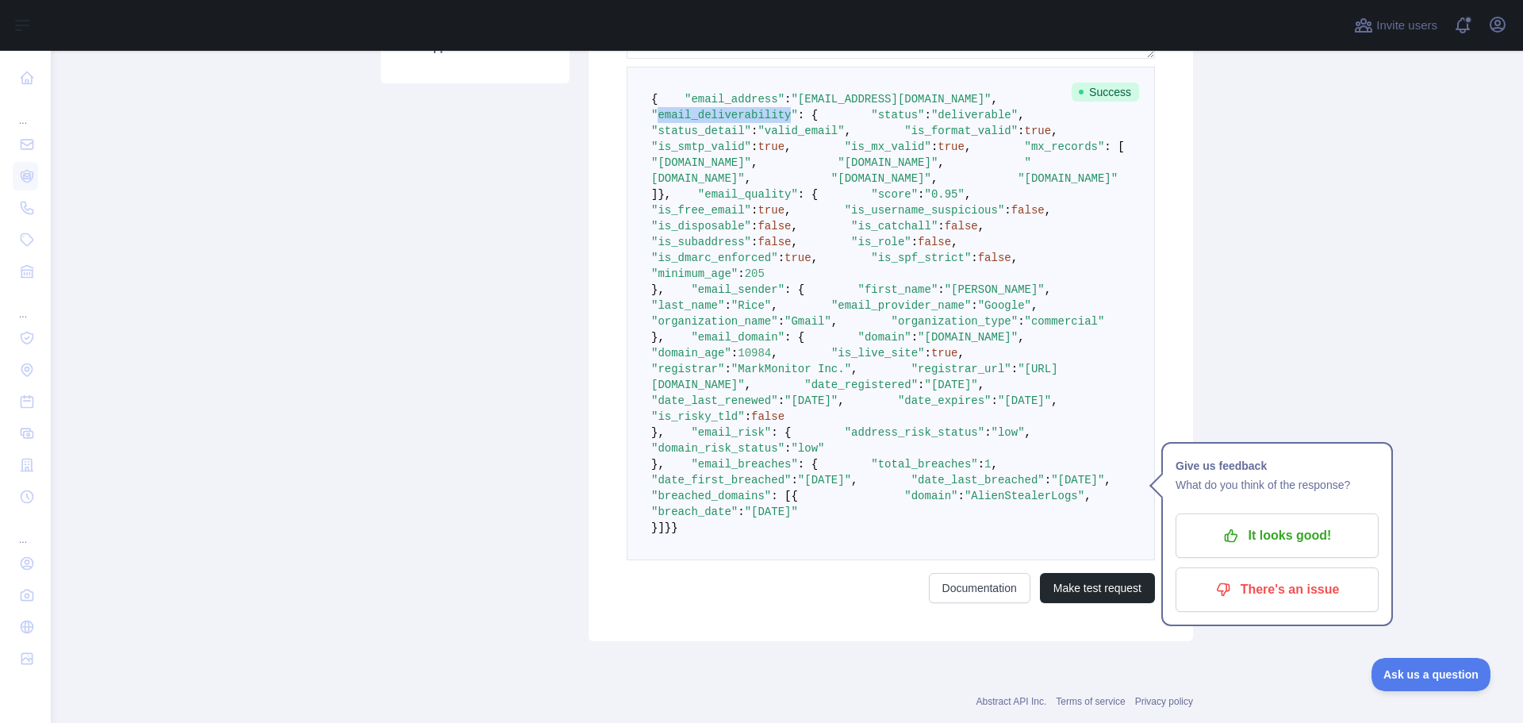
scroll to position [280, 0]
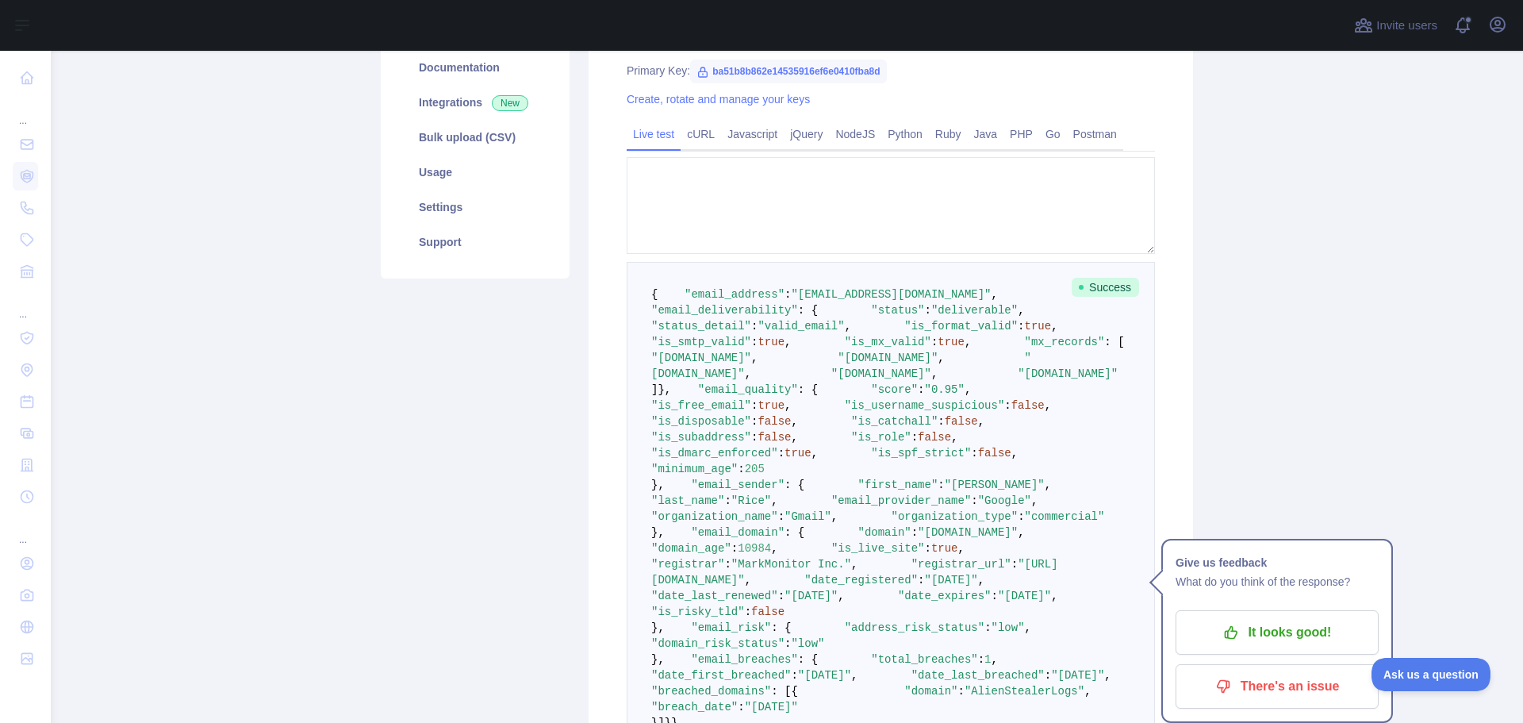
click at [670, 293] on pre "{ "email_address" : "[EMAIL_ADDRESS][DOMAIN_NAME]" , "email_deliverability" : {…" at bounding box center [891, 508] width 528 height 493
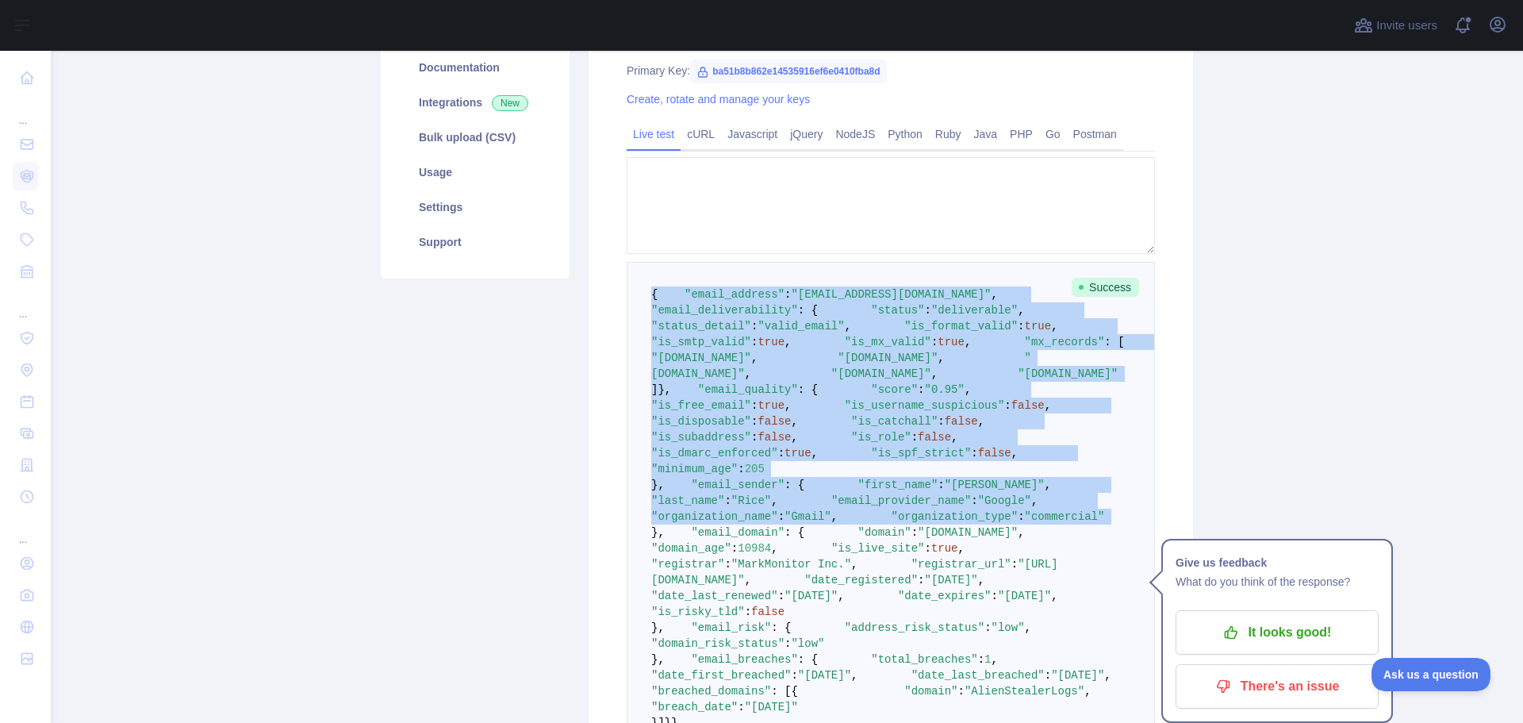
scroll to position [1050, 0]
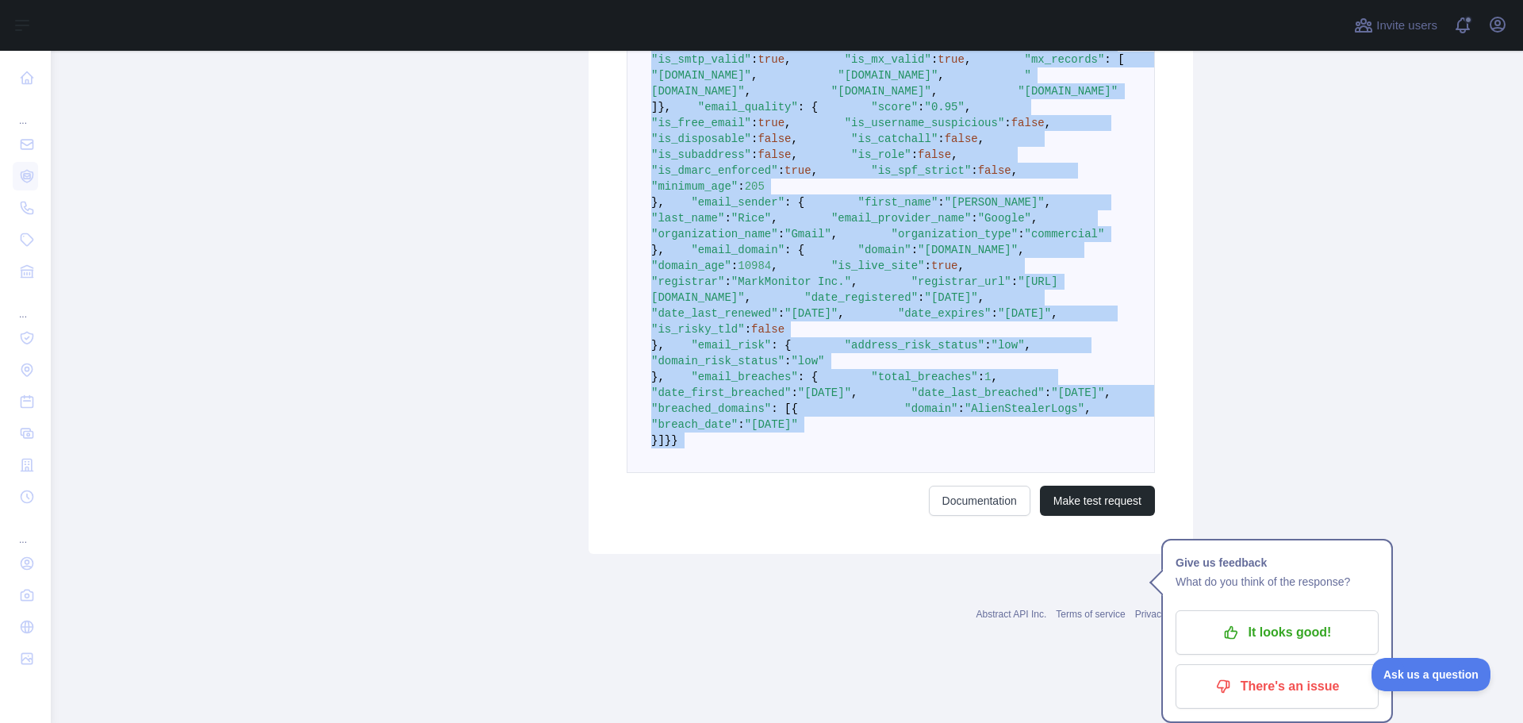
drag, startPoint x: 670, startPoint y: 293, endPoint x: 689, endPoint y: 505, distance: 212.6
click at [689, 473] on pre "{ "email_address" : "[EMAIL_ADDRESS][DOMAIN_NAME]" , "email_deliverability" : {…" at bounding box center [891, 225] width 528 height 493
copy code "{ "email_address" : "[EMAIL_ADDRESS][DOMAIN_NAME]" , "email_deliverability" : {…"
drag, startPoint x: 1266, startPoint y: 313, endPoint x: 1094, endPoint y: 482, distance: 241.2
click at [1265, 313] on main "Subscribe to the IP Intelligence API for a special 30 % discount Offer expires …" at bounding box center [787, 387] width 1472 height 672
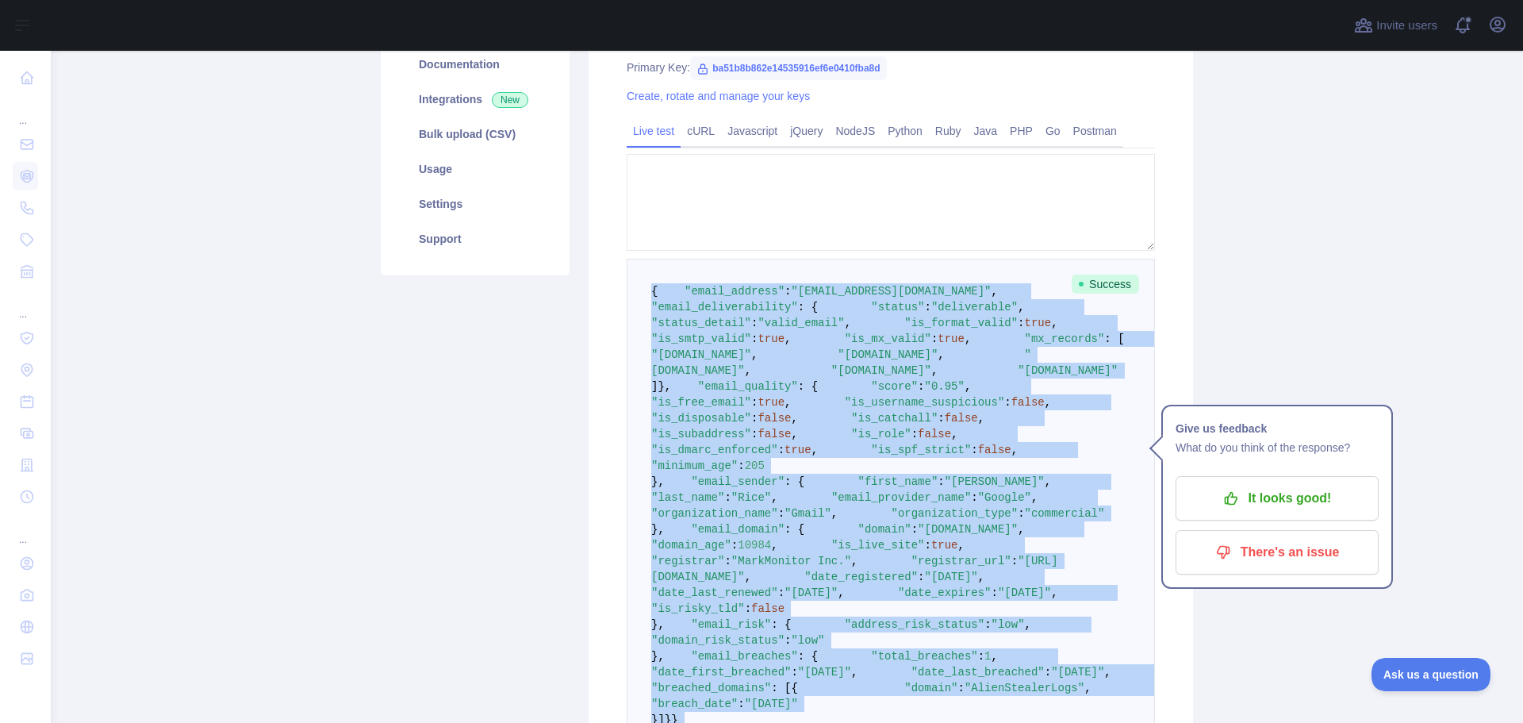
scroll to position [0, 0]
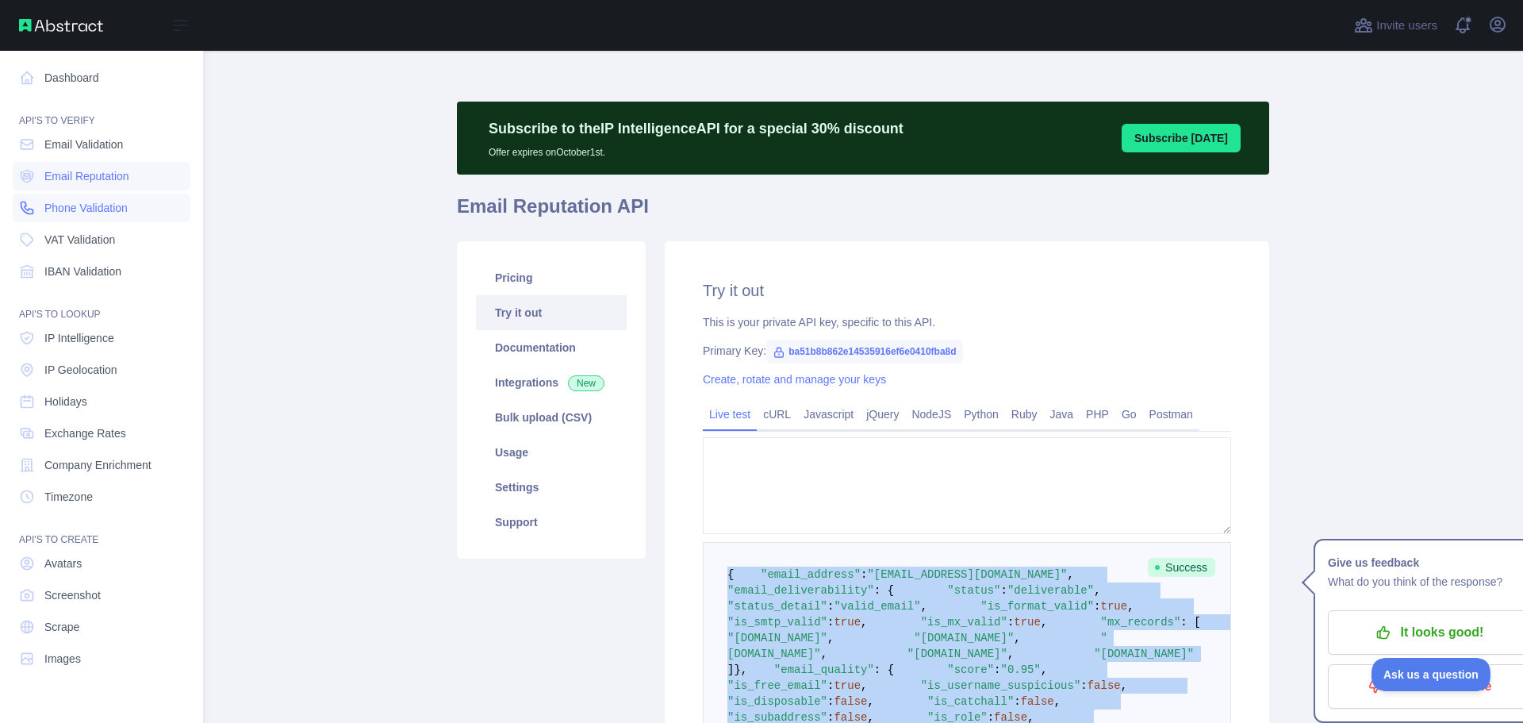
click at [101, 206] on span "Phone Validation" at bounding box center [85, 208] width 83 height 16
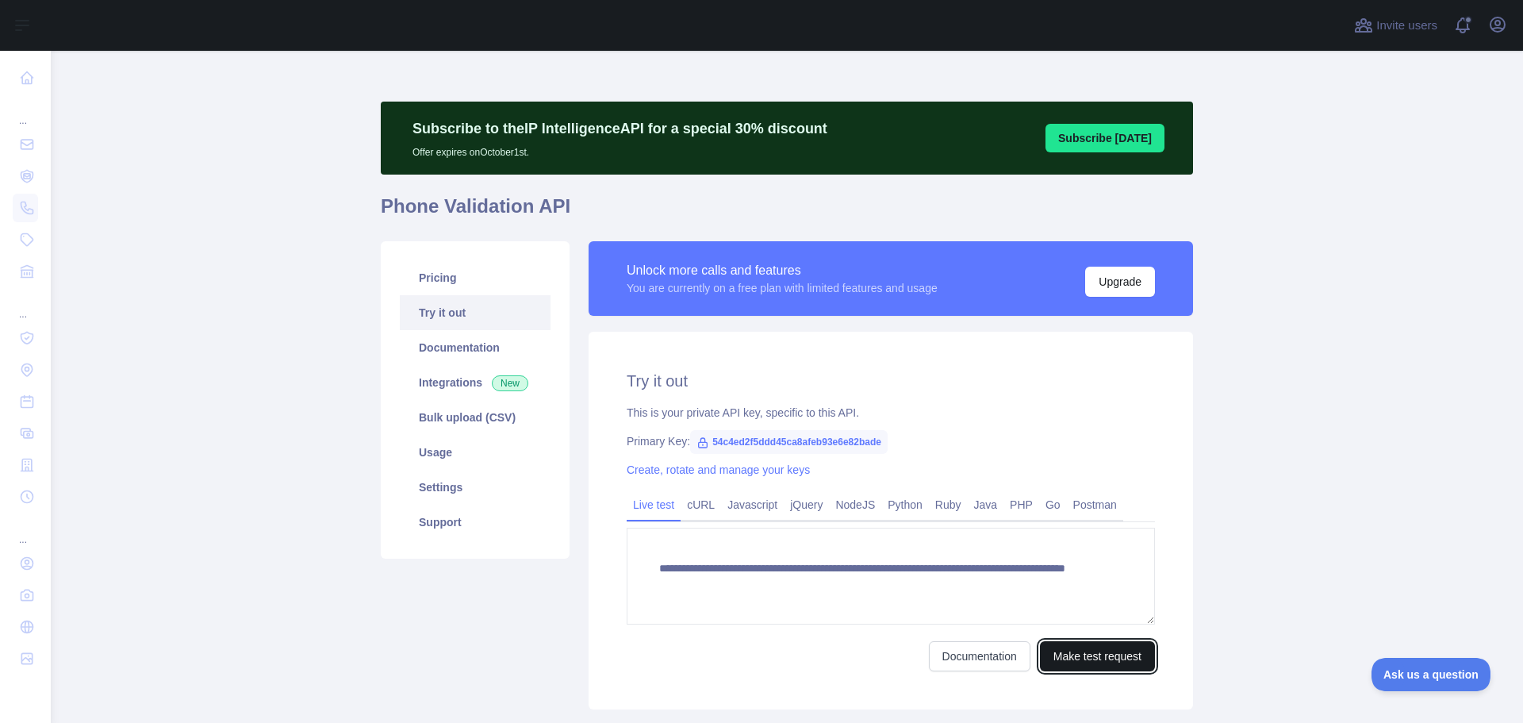
click at [1071, 653] on button "Make test request" at bounding box center [1097, 656] width 115 height 30
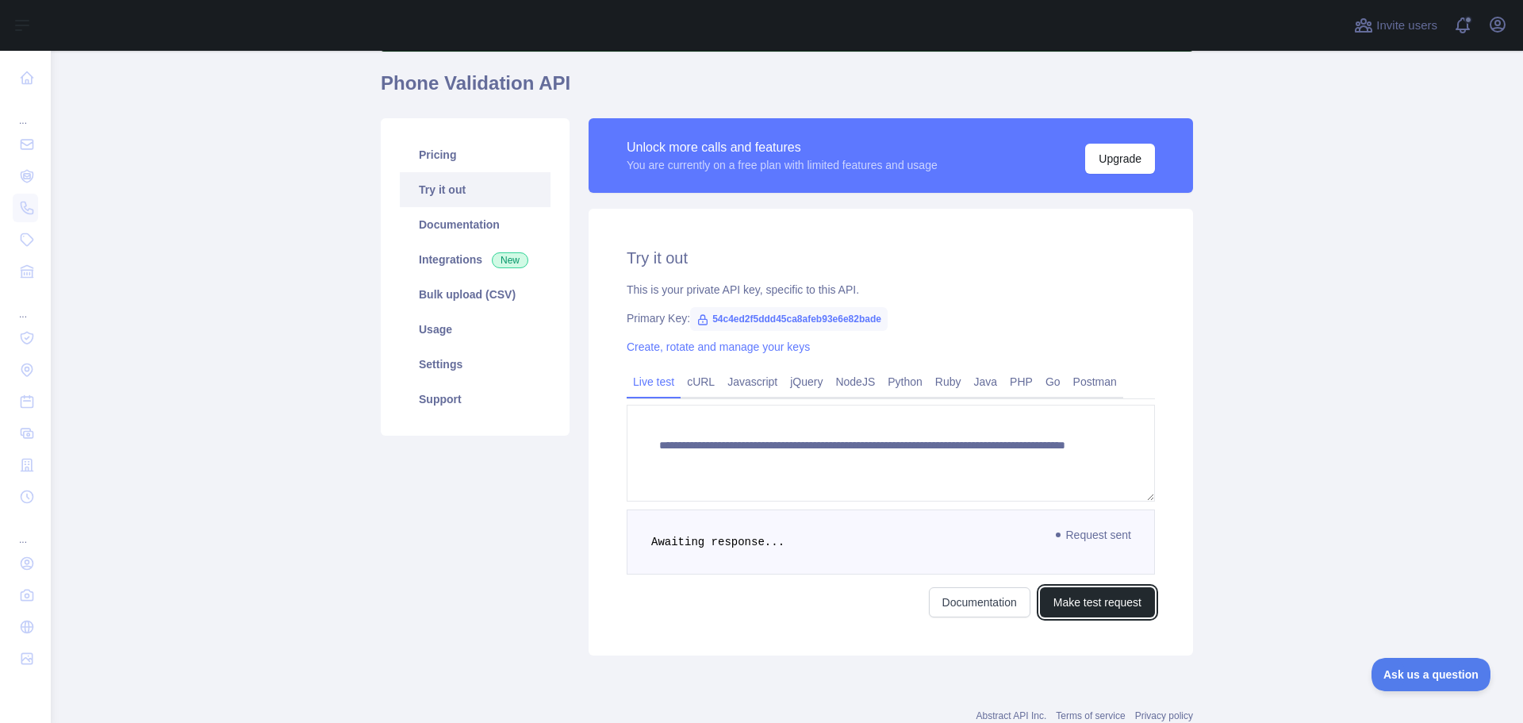
scroll to position [173, 0]
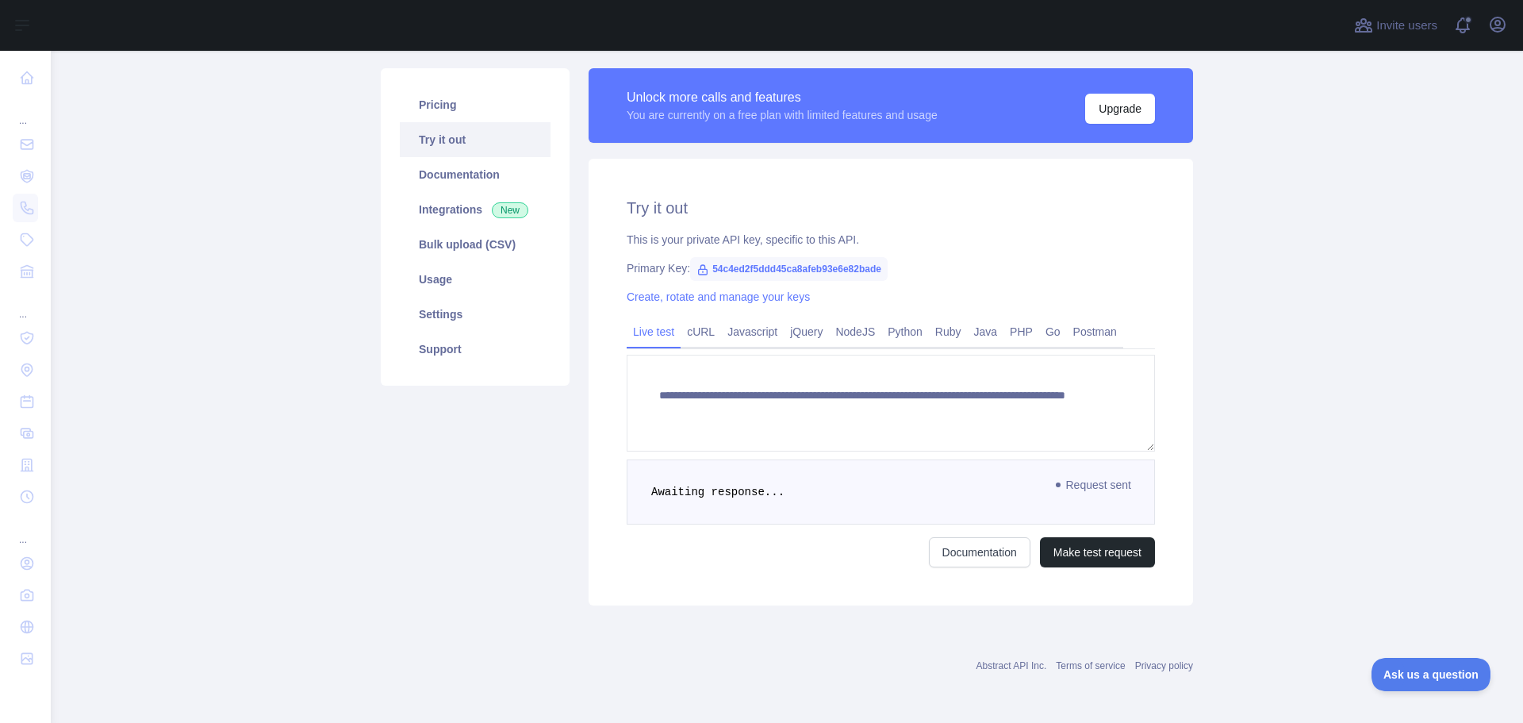
click at [720, 267] on span "54c4ed2f5ddd45ca8afeb93e6e82bade" at bounding box center [789, 269] width 198 height 24
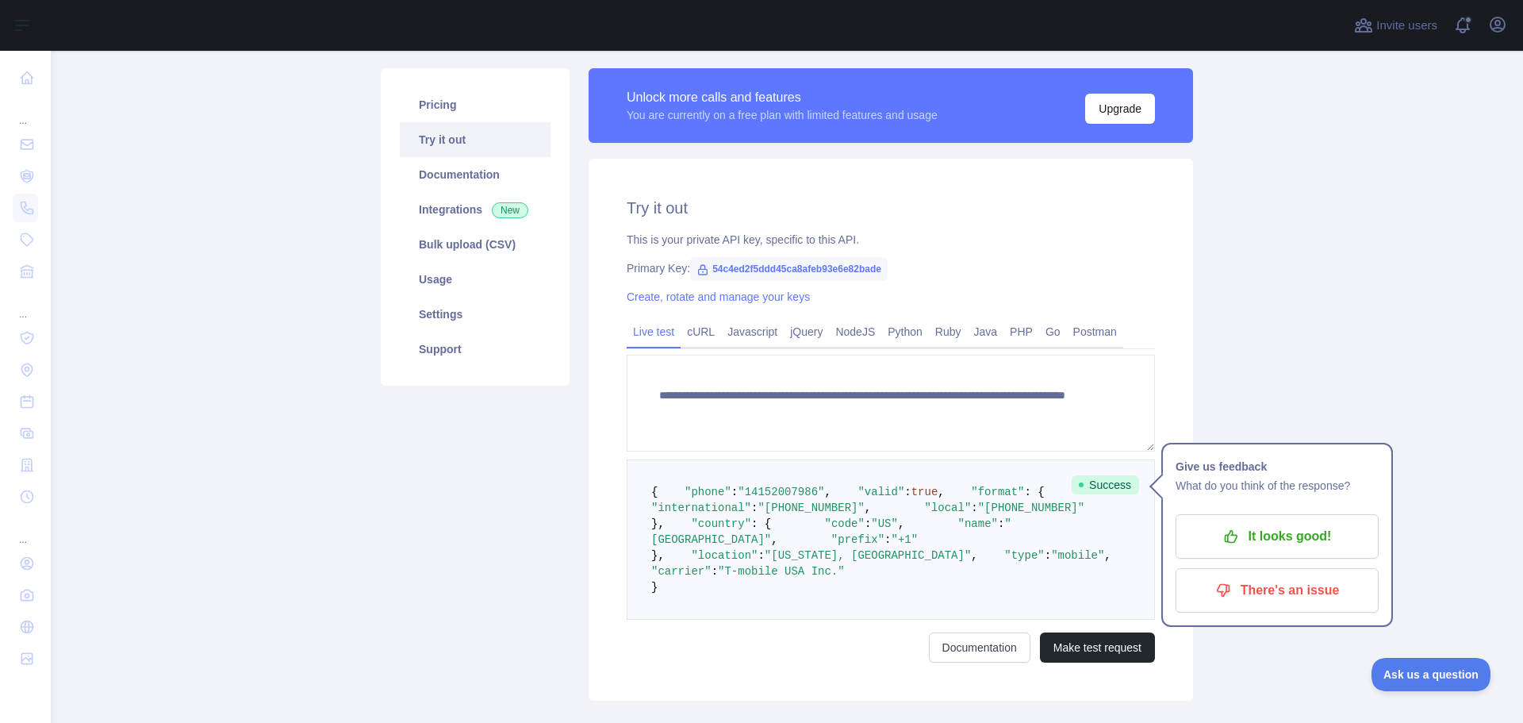
click at [842, 465] on pre "{ "phone" : "[PHONE_NUMBER]" , "valid" : true , "format" : { "international" : …" at bounding box center [891, 539] width 528 height 160
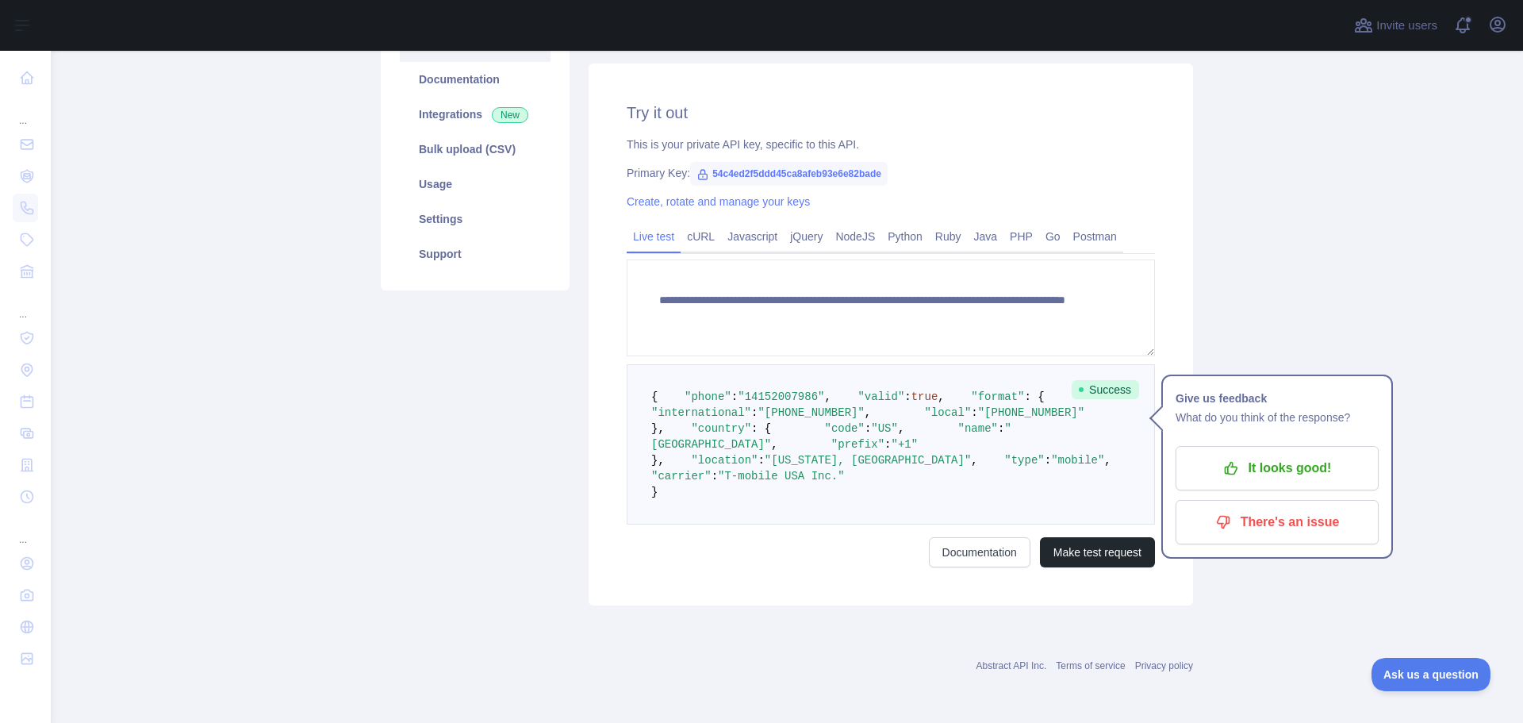
scroll to position [405, 0]
click at [768, 482] on span ""T-mobile USA Inc."" at bounding box center [781, 476] width 127 height 13
click at [769, 482] on span ""T-mobile USA Inc."" at bounding box center [781, 476] width 127 height 13
click at [824, 393] on pre "{ "phone" : "[PHONE_NUMBER]" , "valid" : true , "format" : { "international" : …" at bounding box center [891, 444] width 528 height 160
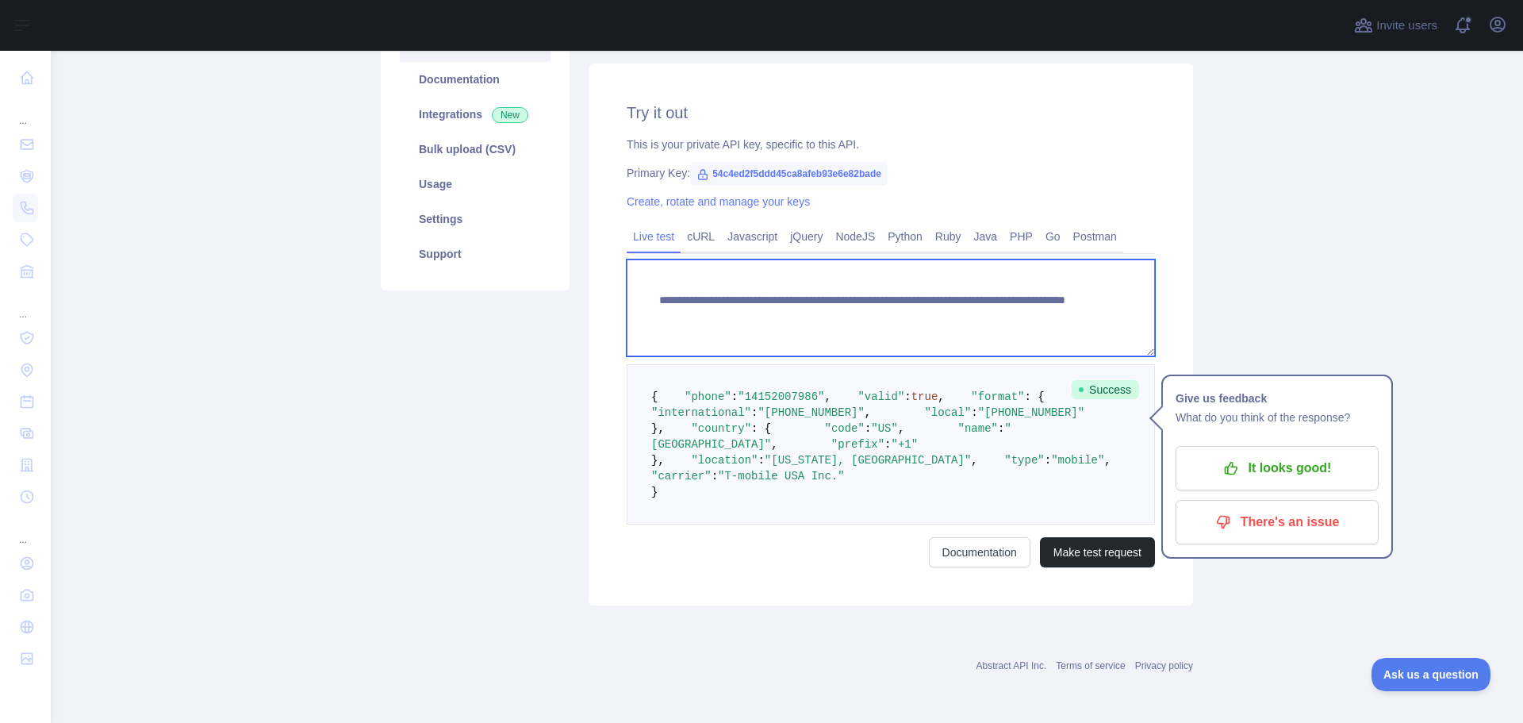
click at [757, 259] on textarea "**********" at bounding box center [891, 307] width 528 height 97
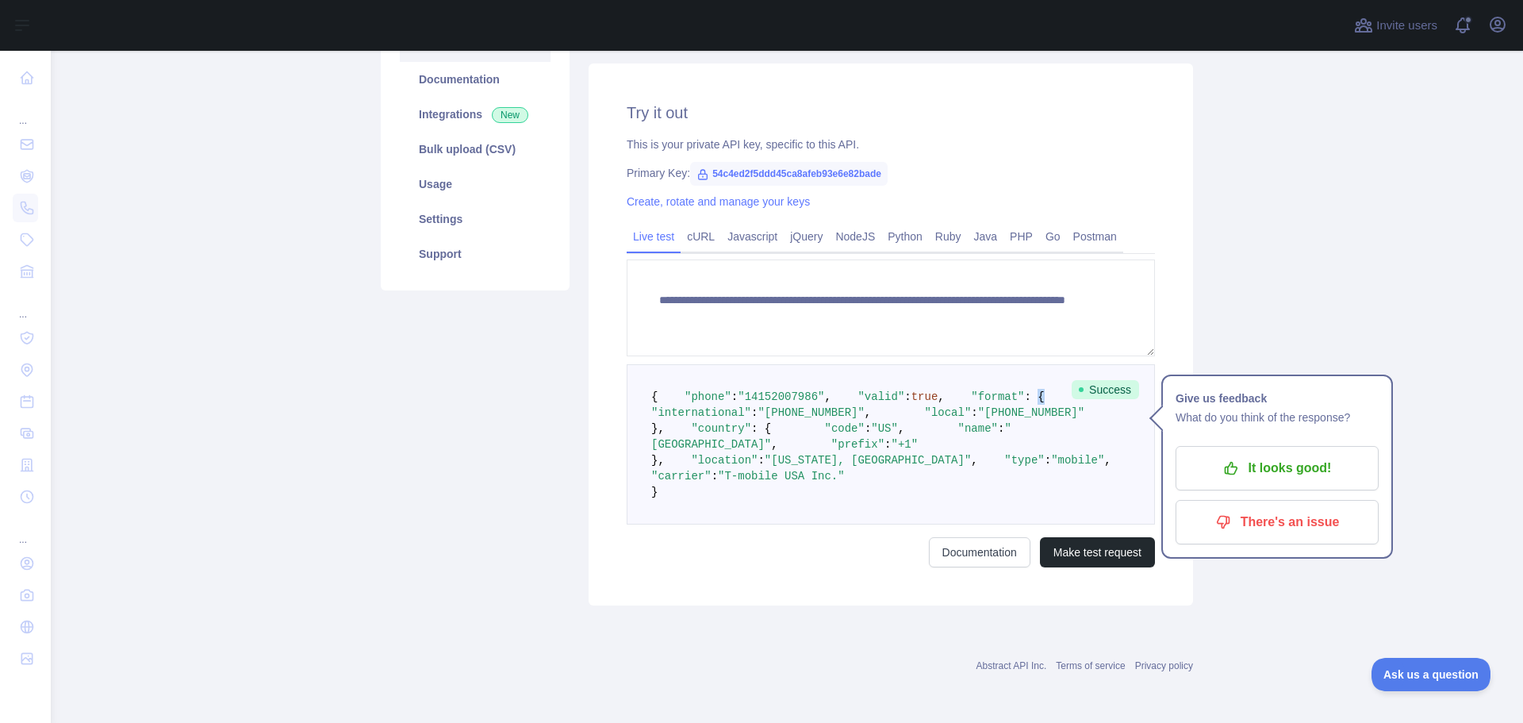
click at [1025, 390] on span ": {" at bounding box center [1035, 396] width 20 height 13
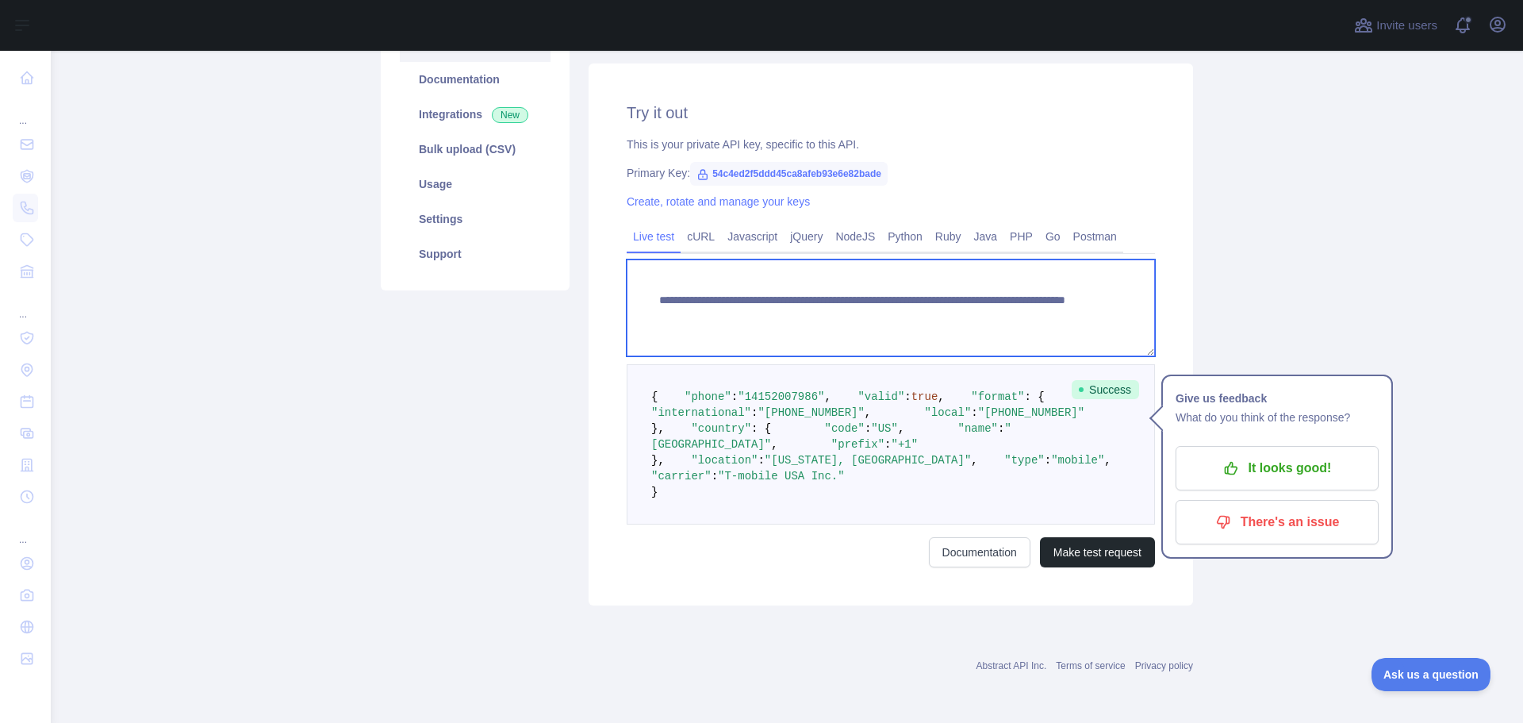
click at [755, 259] on textarea "**********" at bounding box center [891, 307] width 528 height 97
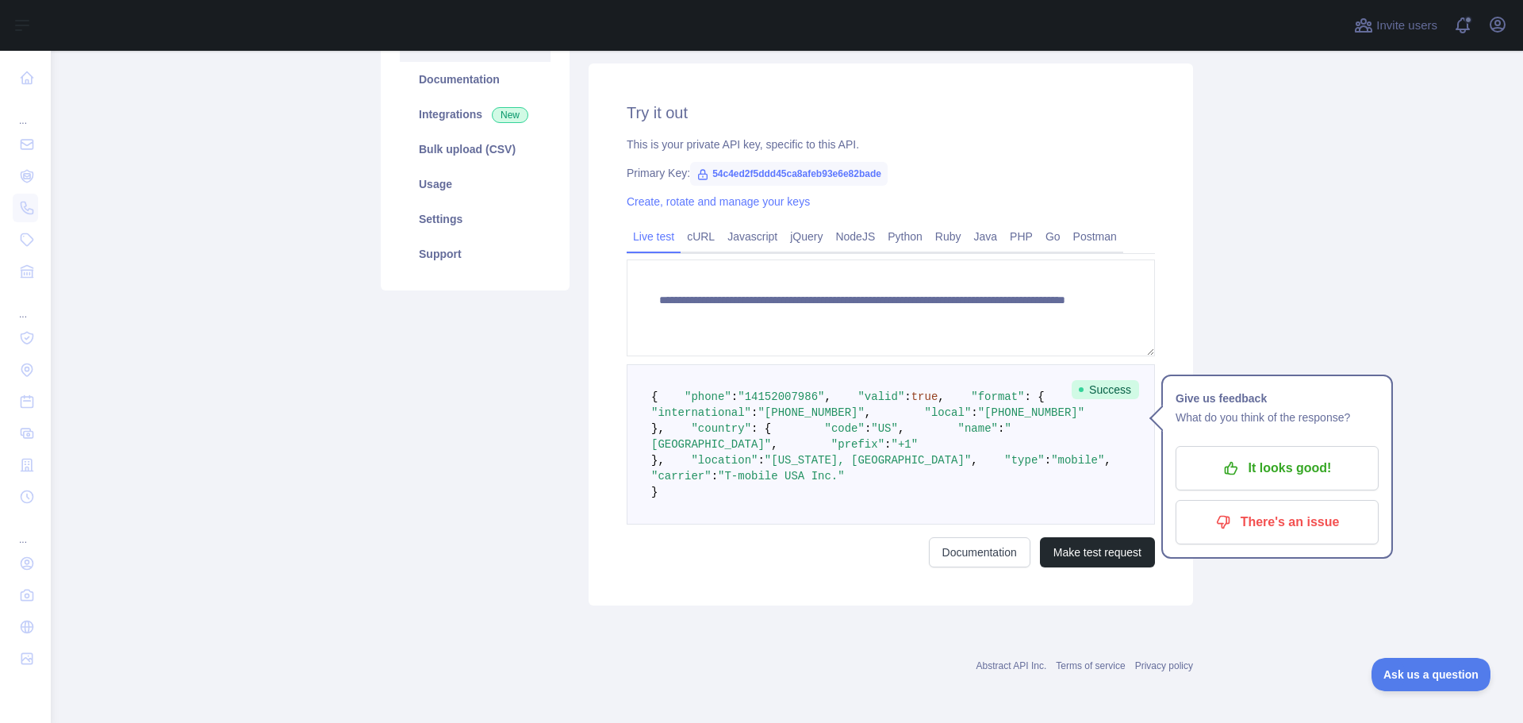
click at [698, 364] on pre "{ "phone" : "[PHONE_NUMBER]" , "valid" : true , "format" : { "international" : …" at bounding box center [891, 444] width 528 height 160
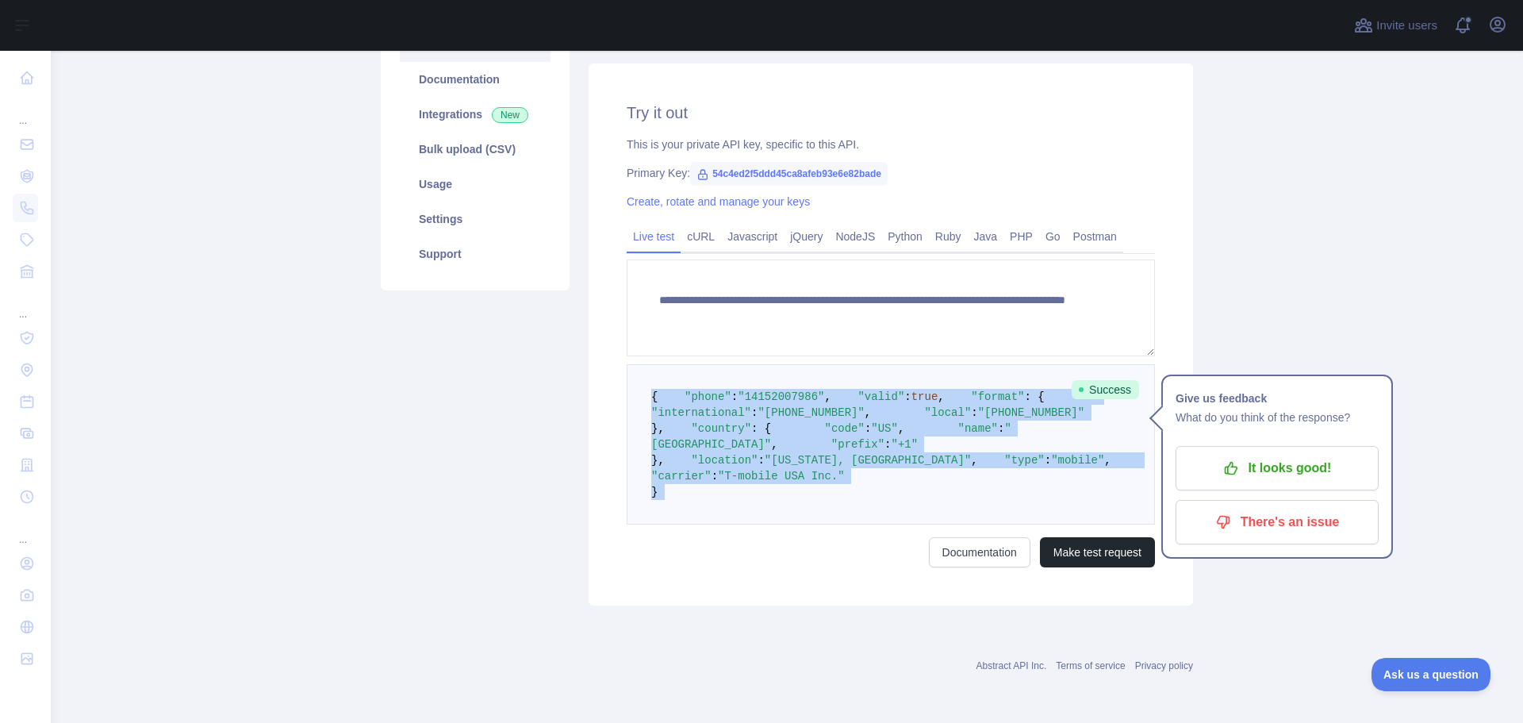
drag, startPoint x: 698, startPoint y: 250, endPoint x: 674, endPoint y: 498, distance: 249.5
click at [674, 498] on pre "{ "phone" : "[PHONE_NUMBER]" , "valid" : true , "format" : { "international" : …" at bounding box center [891, 444] width 528 height 160
copy code "{ "phone" : "[PHONE_NUMBER]" , "valid" : true , "format" : { "international" : …"
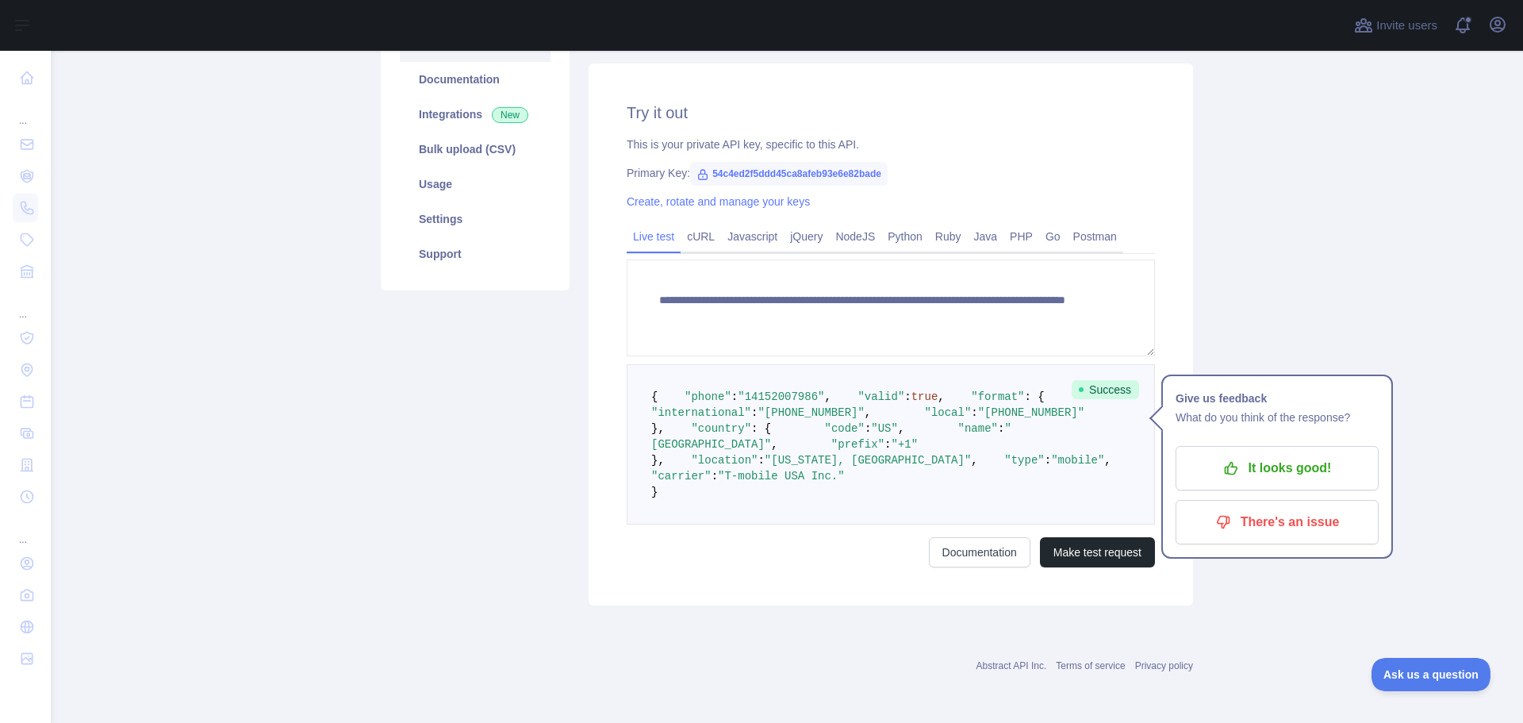
scroll to position [300, 0]
click at [1004, 224] on link "PHP" at bounding box center [1022, 236] width 36 height 25
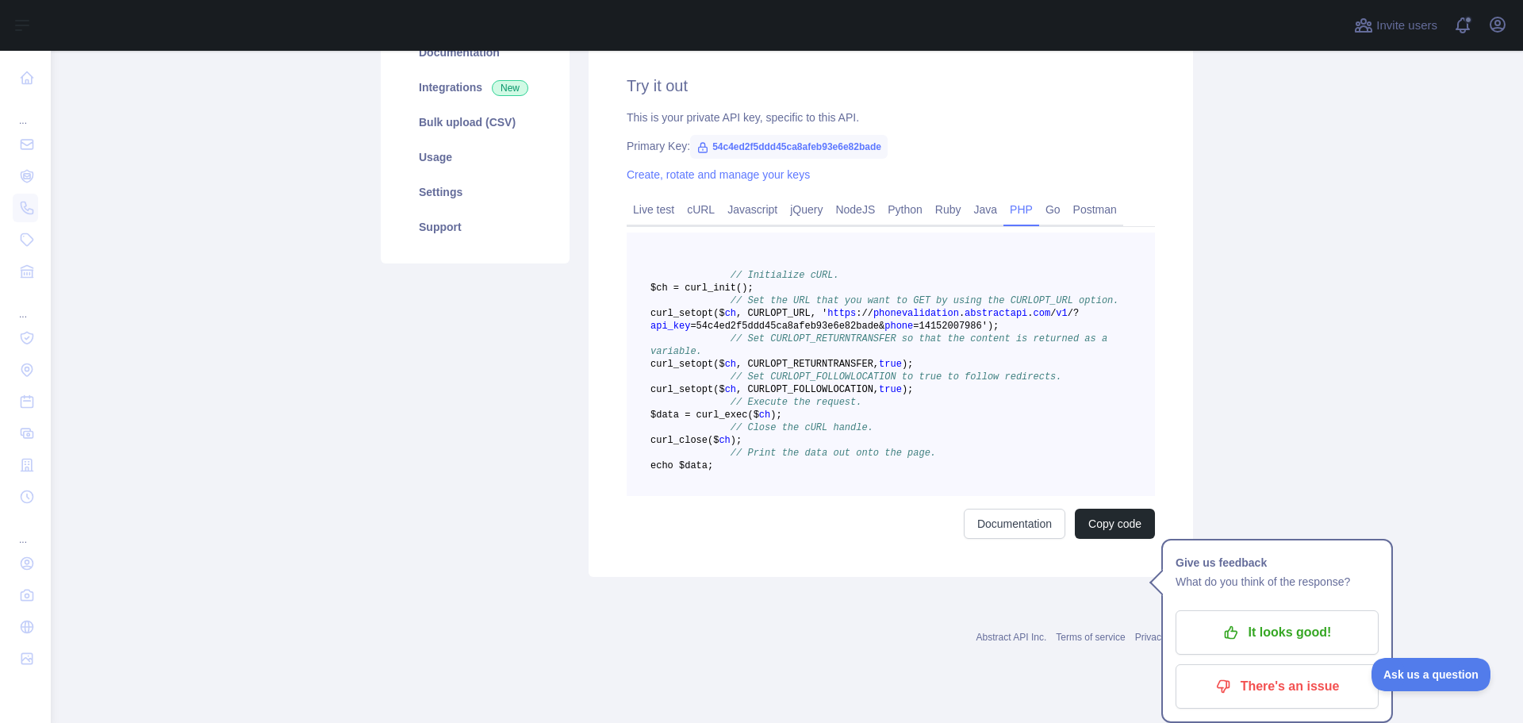
drag, startPoint x: 820, startPoint y: 528, endPoint x: 689, endPoint y: 278, distance: 282.5
click at [689, 278] on pre "// Initialize cURL. $ch = curl _init() ; // Set the URL that you want to GET by…" at bounding box center [891, 363] width 528 height 263
copy code "$ch = curl _init() ; // Set the URL that you want to GET by using the CURLOPT_U…"
